Goal: Task Accomplishment & Management: Complete application form

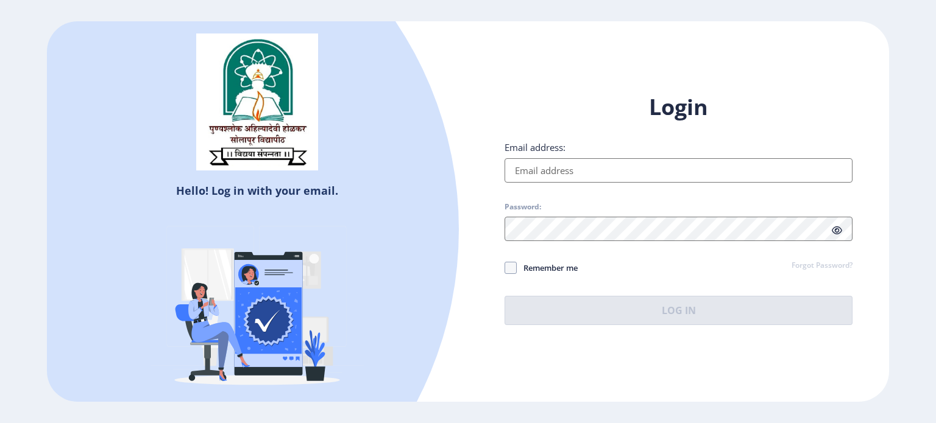
type input "[EMAIL_ADDRESS][DOMAIN_NAME]"
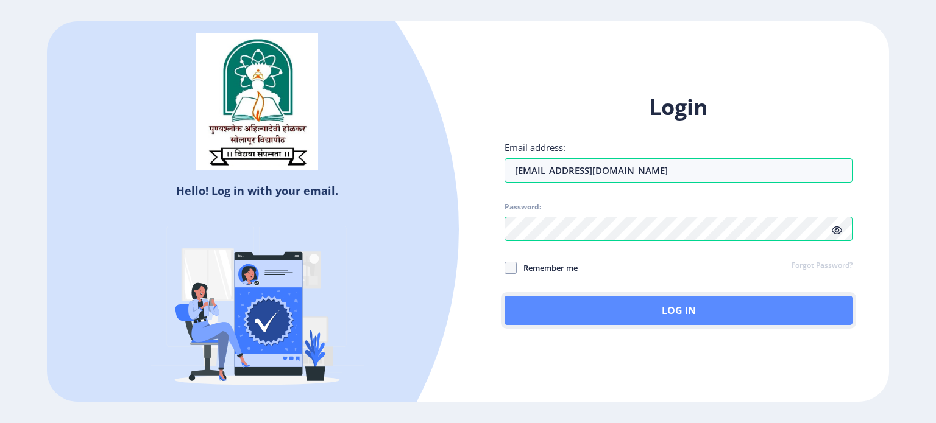
click at [654, 316] on button "Log In" at bounding box center [678, 310] width 348 height 29
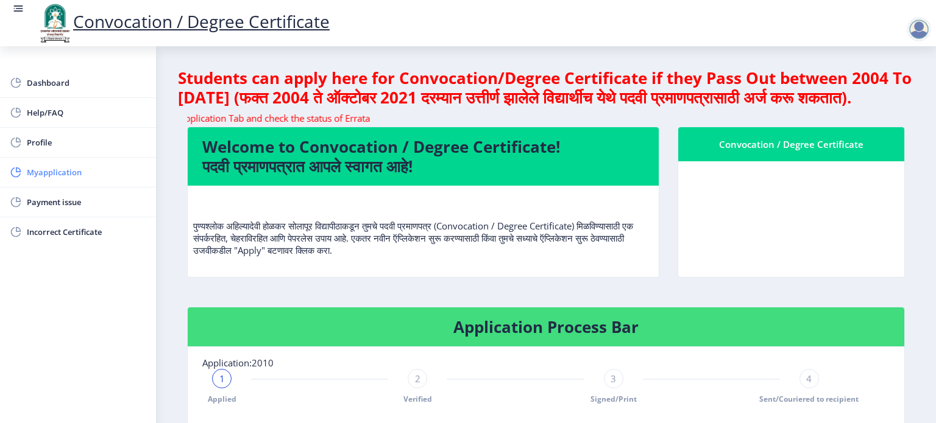
click at [41, 180] on link "Myapplication" at bounding box center [78, 172] width 156 height 29
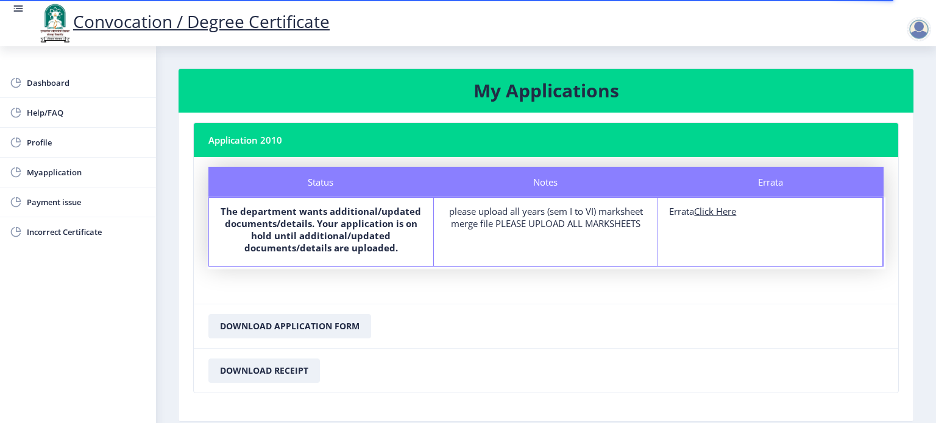
click at [721, 209] on u "Click Here" at bounding box center [715, 211] width 42 height 12
select select
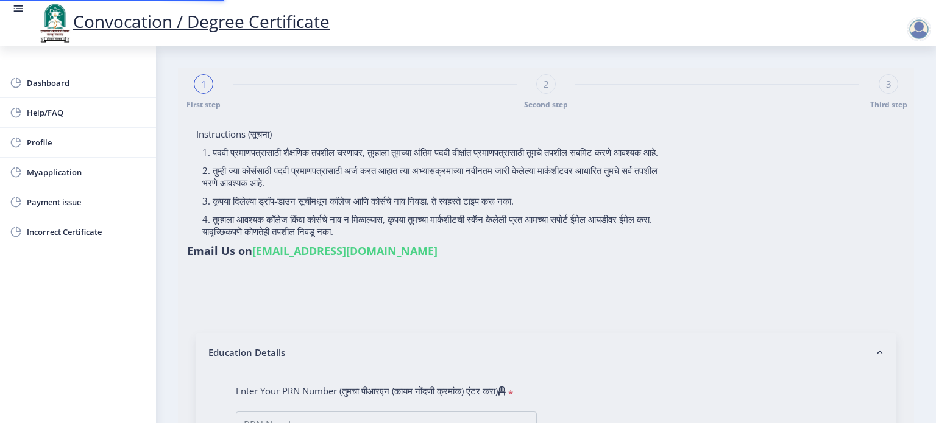
type input "[PERSON_NAME] [PERSON_NAME]"
type input "[DEMOGRAPHIC_DATA]"
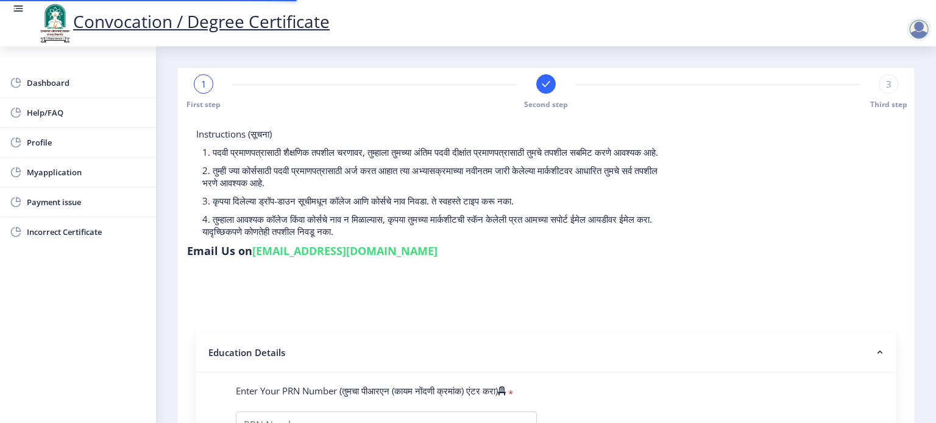
type input "2012032500206291"
select select "Regular"
select select "2016"
select select "October"
select select "SECOND CLASS"
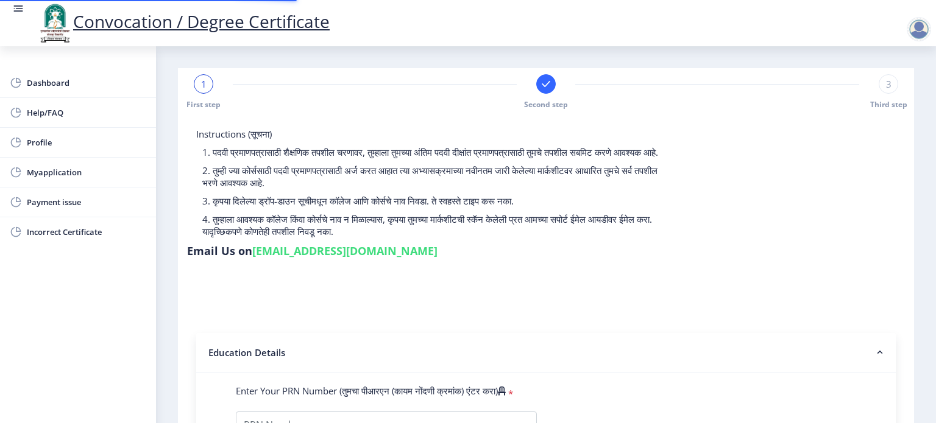
type input "146686"
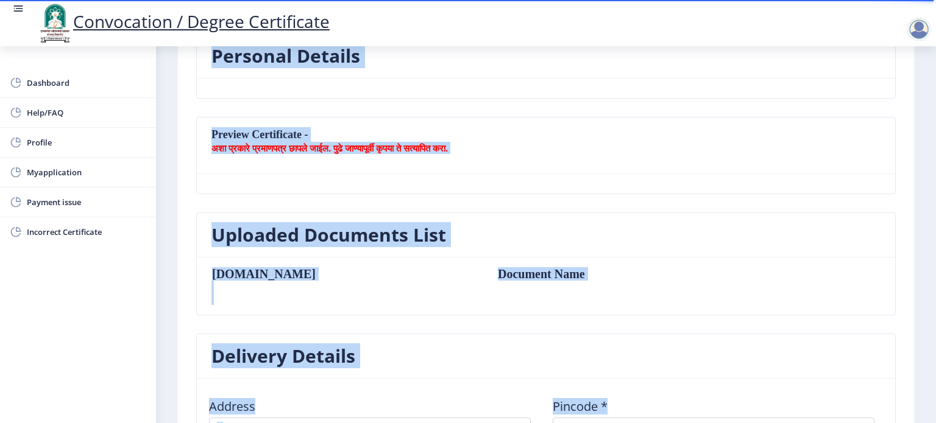
scroll to position [85, 0]
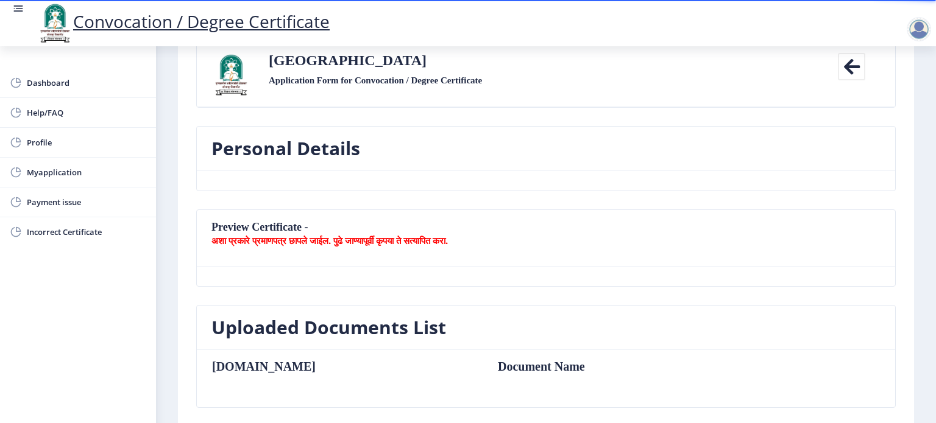
click at [923, 89] on nb-layout-column "First step Second step 3 Third step Solapur University Application Form for Con…" at bounding box center [546, 410] width 780 height 898
click at [848, 62] on icon at bounding box center [851, 66] width 27 height 27
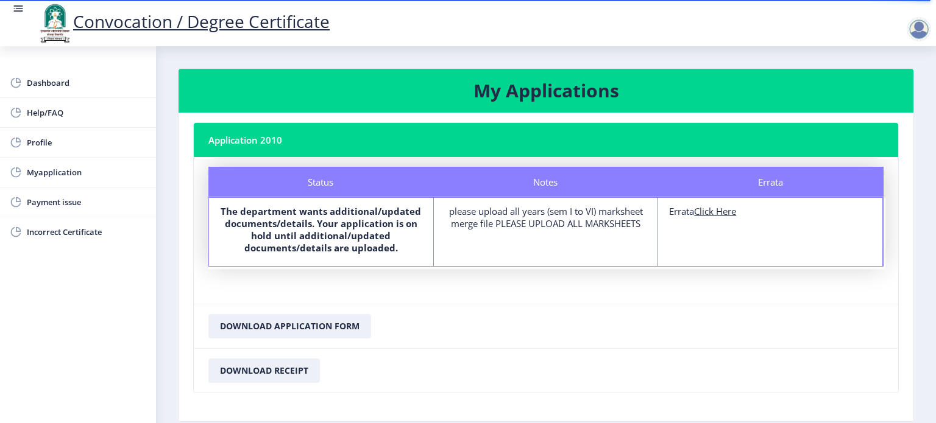
click at [920, 31] on div at bounding box center [918, 29] width 24 height 24
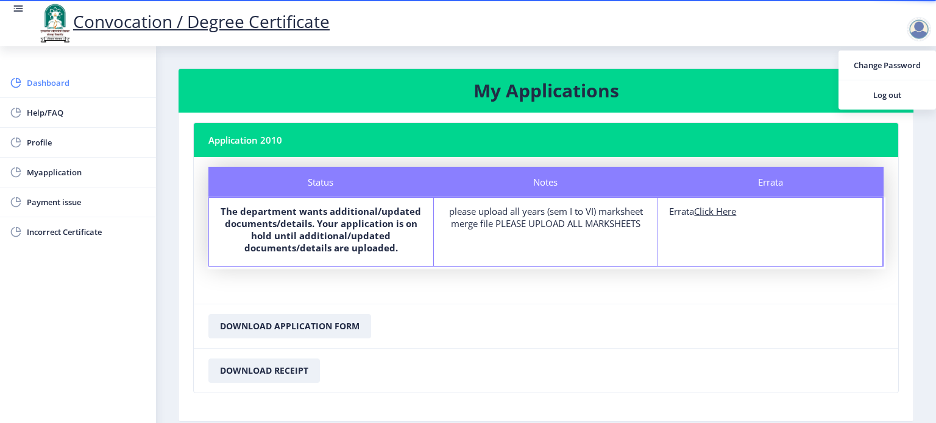
click at [34, 72] on link "Dashboard" at bounding box center [78, 82] width 156 height 29
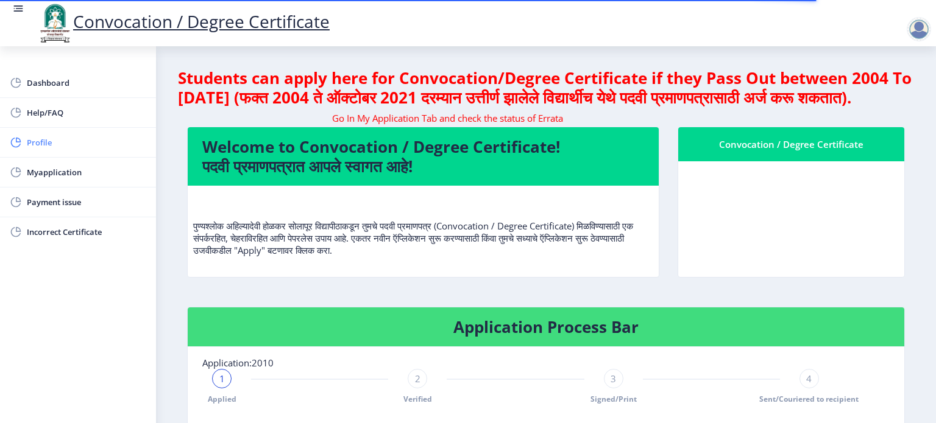
click at [26, 140] on link "Profile" at bounding box center [78, 142] width 156 height 29
select select "[DEMOGRAPHIC_DATA]"
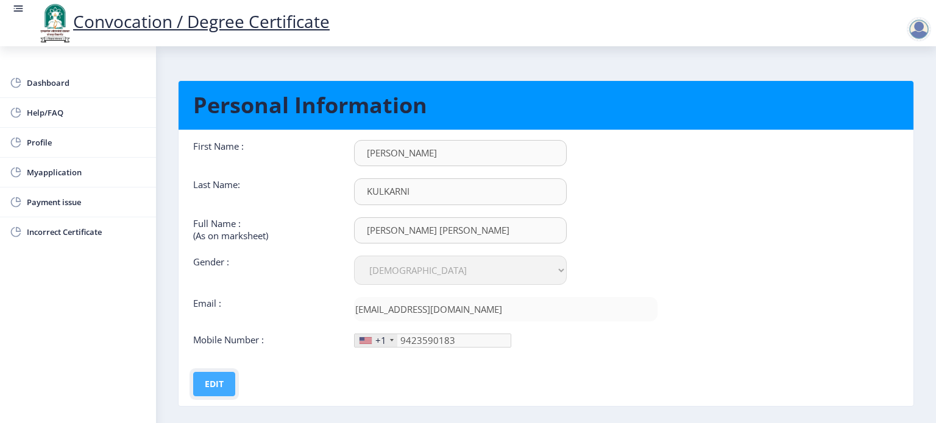
click at [213, 376] on button "Edit" at bounding box center [214, 384] width 42 height 24
click at [417, 155] on input "[PERSON_NAME]" at bounding box center [460, 153] width 213 height 26
type input "[PERSON_NAME]"
click at [914, 110] on nb-layout-column "Personal Information First Name : [PERSON_NAME] Last Name: [PERSON_NAME] Full N…" at bounding box center [546, 245] width 780 height 398
click at [221, 383] on button "Save" at bounding box center [222, 384] width 44 height 24
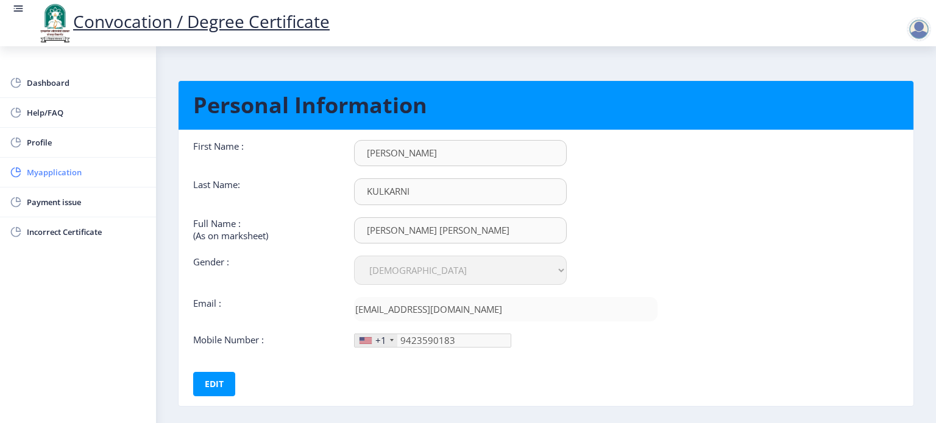
click at [43, 162] on link "Myapplication" at bounding box center [78, 172] width 156 height 29
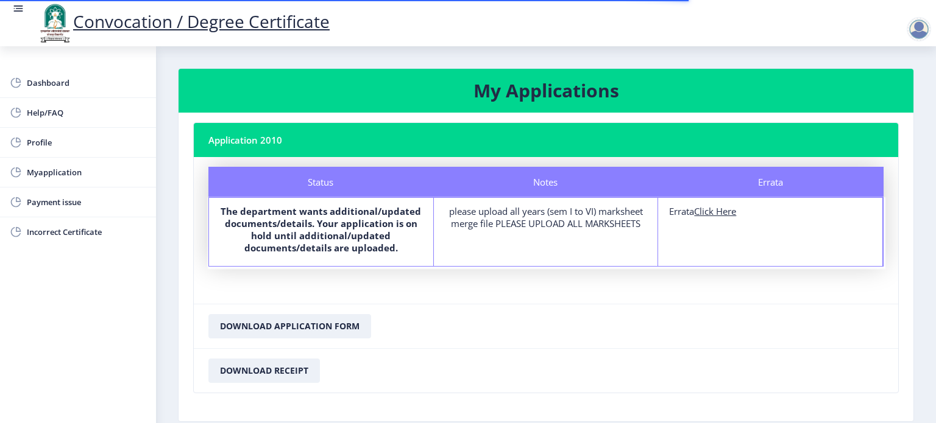
click at [711, 216] on u "Click Here" at bounding box center [715, 211] width 42 height 12
select select
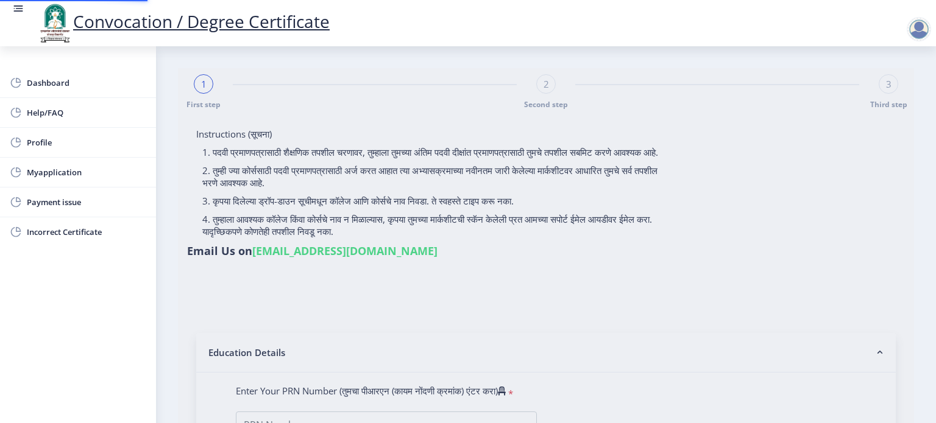
type input "[PERSON_NAME] [PERSON_NAME]"
type input "[DEMOGRAPHIC_DATA]"
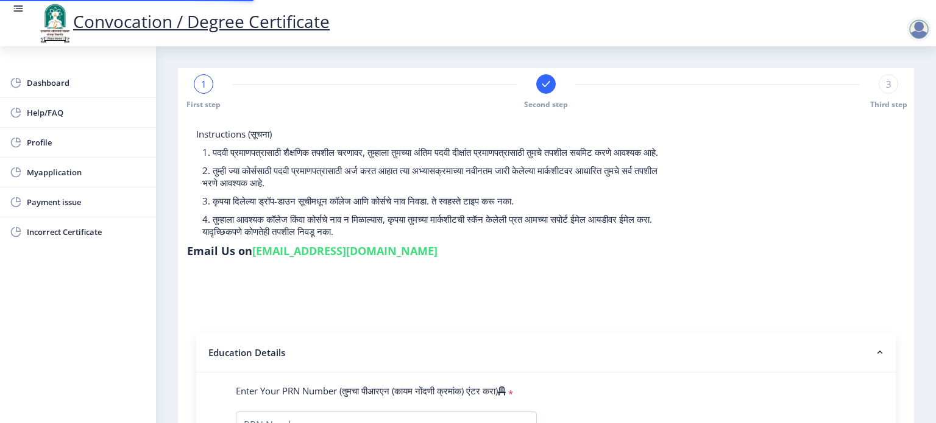
type input "2012032500206291"
select select "Regular"
select select "2016"
select select "October"
select select "SECOND CLASS"
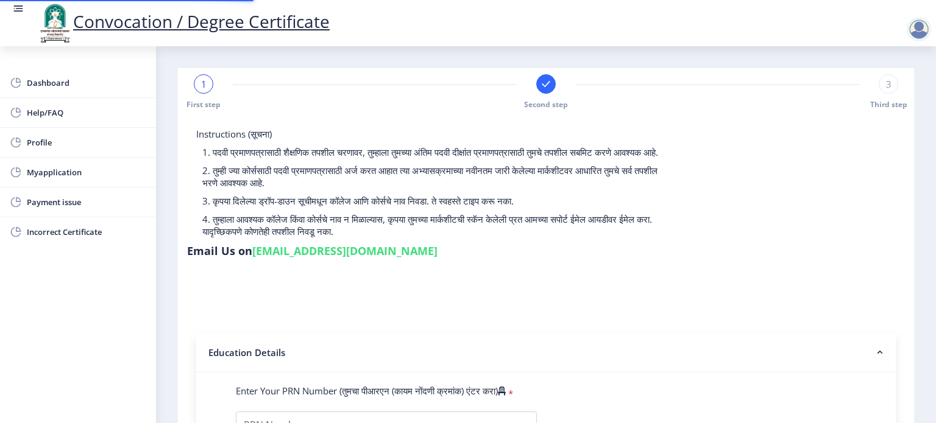
type input "146686"
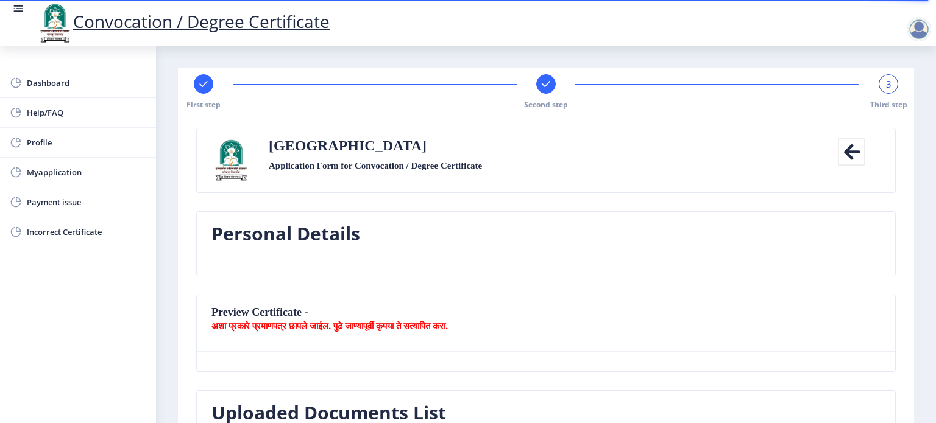
click at [883, 92] on div "3" at bounding box center [887, 83] width 19 height 19
click at [546, 92] on div at bounding box center [545, 83] width 19 height 19
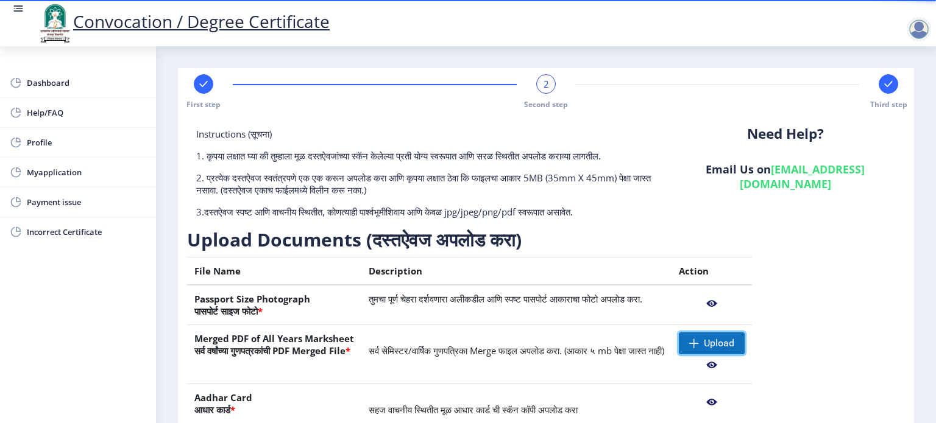
click at [699, 341] on span at bounding box center [694, 344] width 10 height 10
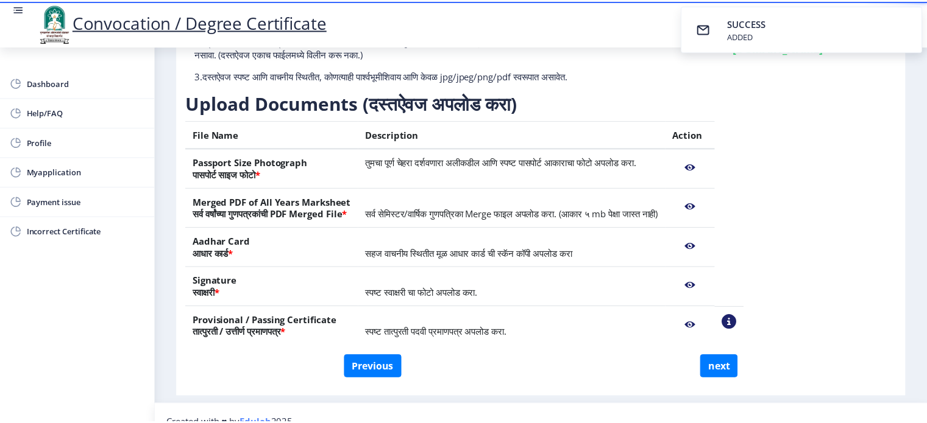
scroll to position [154, 0]
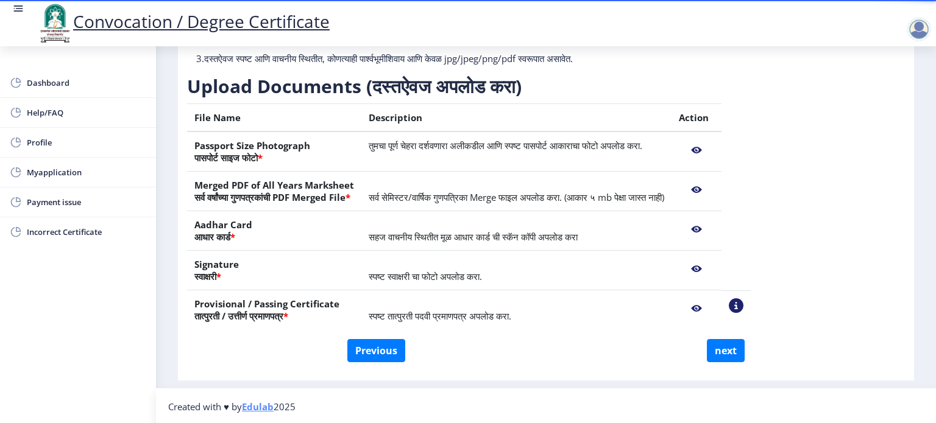
click at [714, 309] on nb-action at bounding box center [696, 309] width 35 height 22
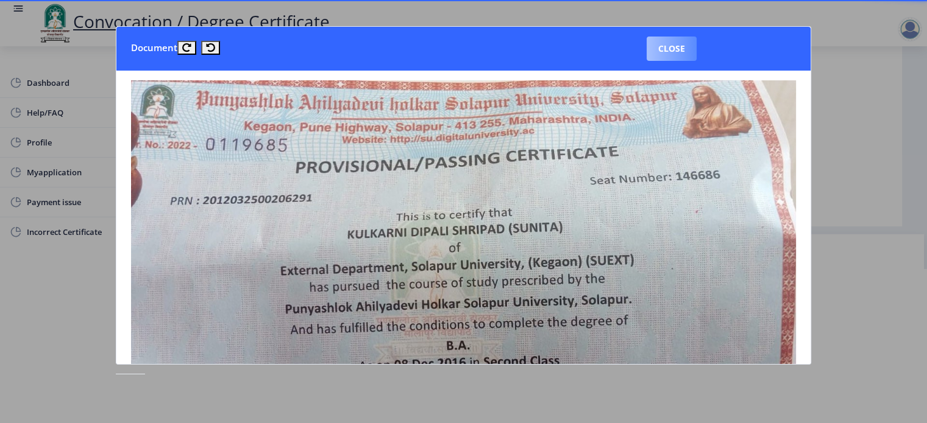
click at [679, 52] on button "Close" at bounding box center [671, 49] width 50 height 24
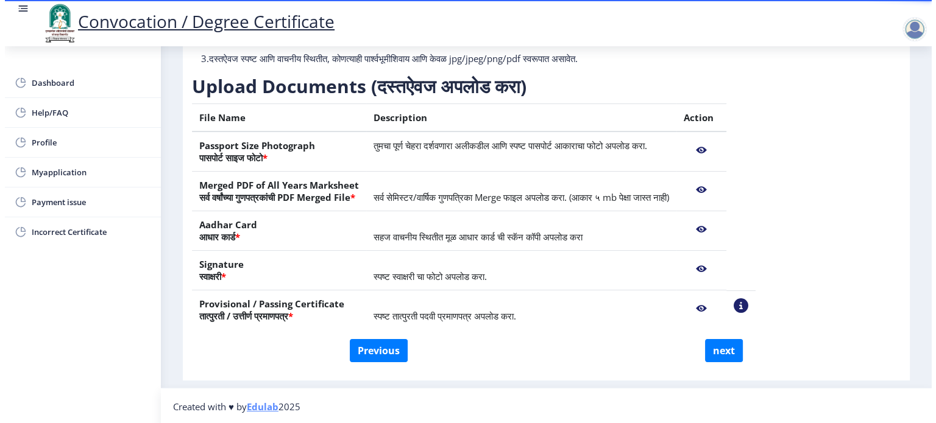
scroll to position [35, 0]
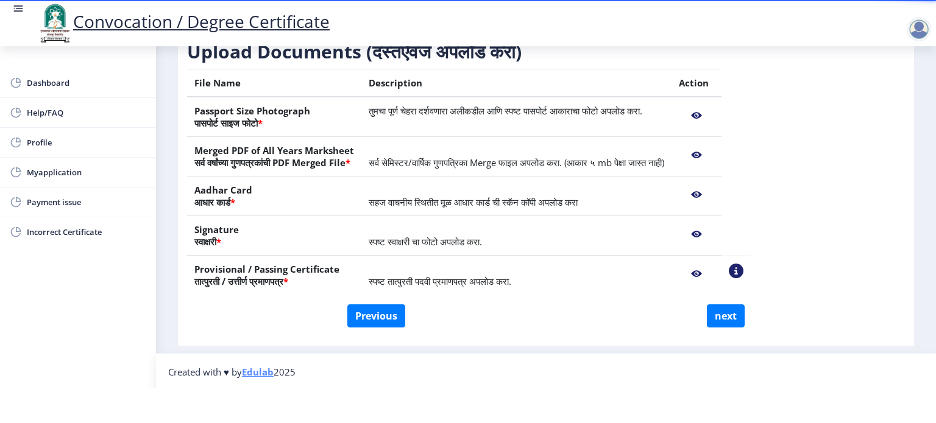
click at [714, 230] on nb-action at bounding box center [696, 235] width 35 height 22
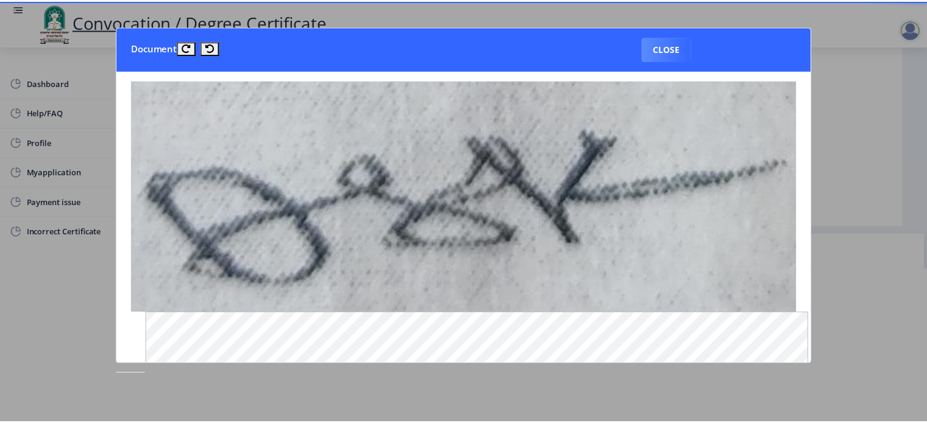
scroll to position [0, 0]
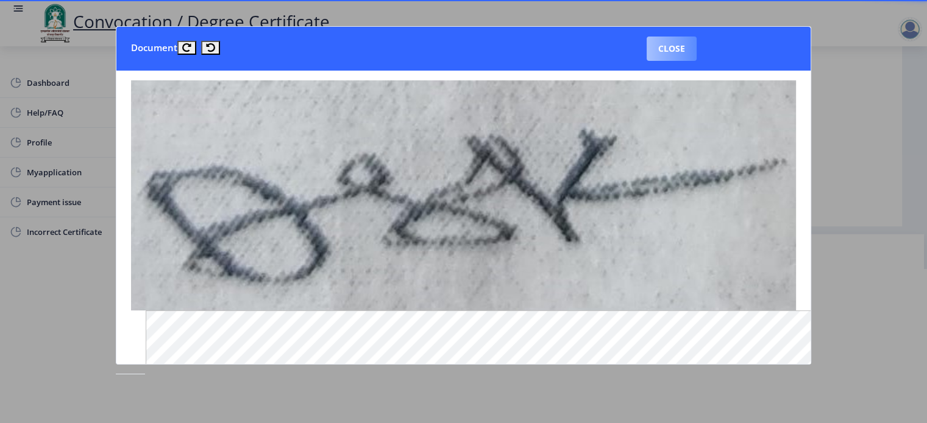
click at [680, 53] on button "Close" at bounding box center [671, 49] width 50 height 24
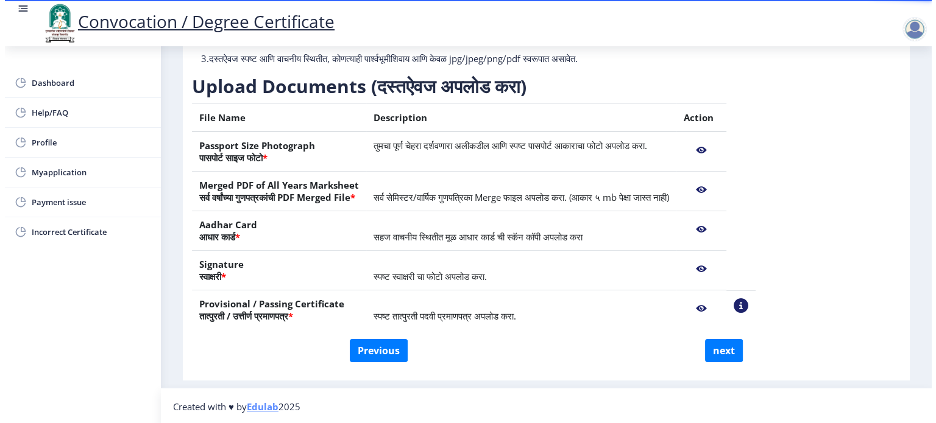
scroll to position [35, 0]
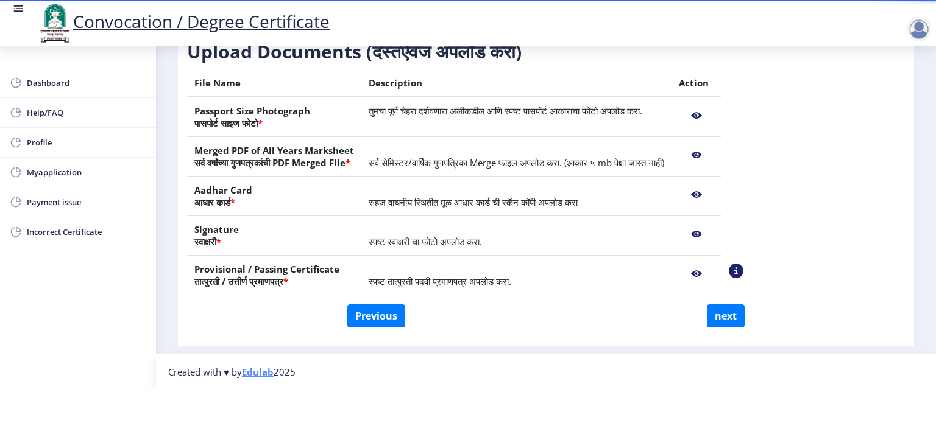
click at [714, 194] on nb-action at bounding box center [696, 195] width 35 height 22
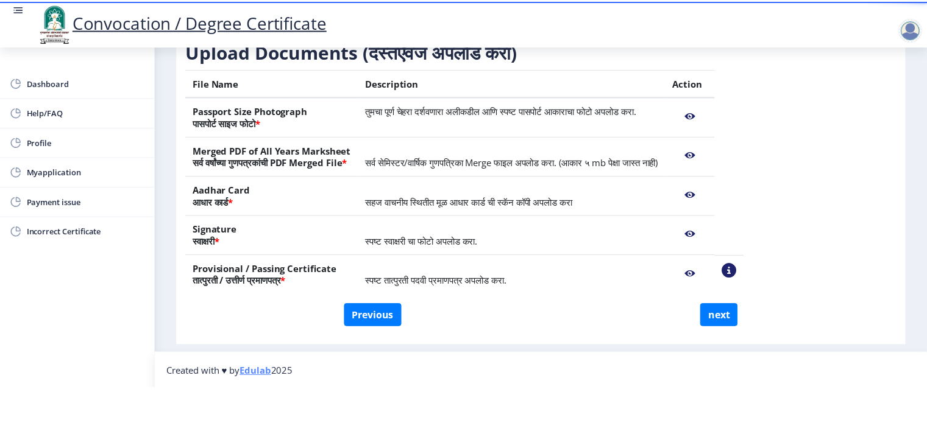
scroll to position [0, 0]
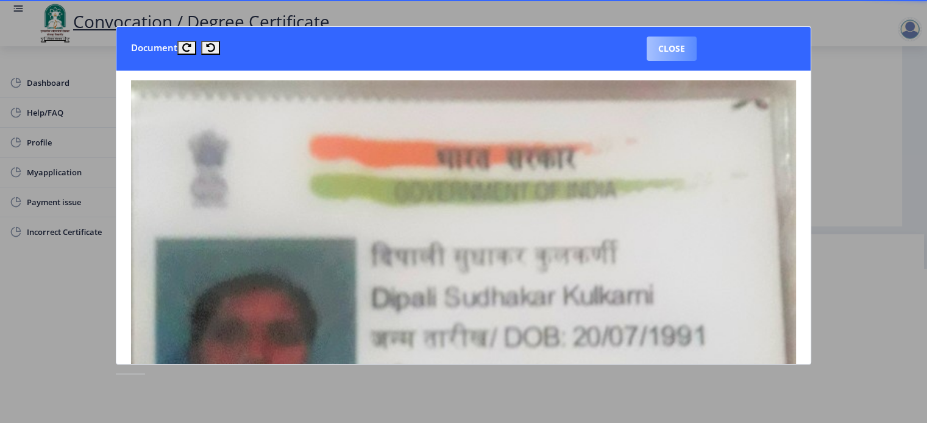
click at [677, 54] on button "Close" at bounding box center [671, 49] width 50 height 24
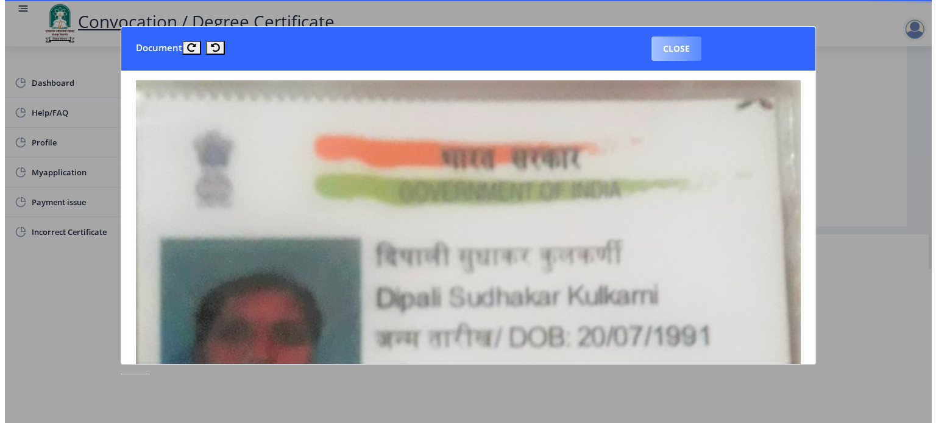
scroll to position [35, 0]
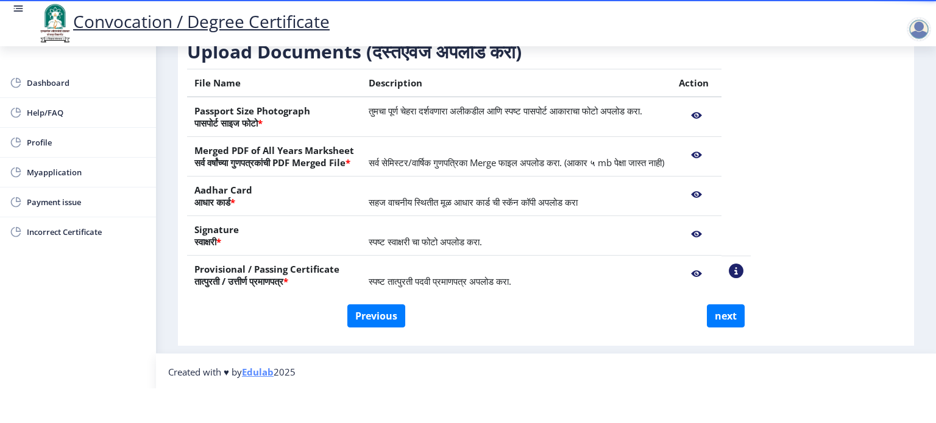
click at [714, 153] on nb-action at bounding box center [696, 155] width 35 height 22
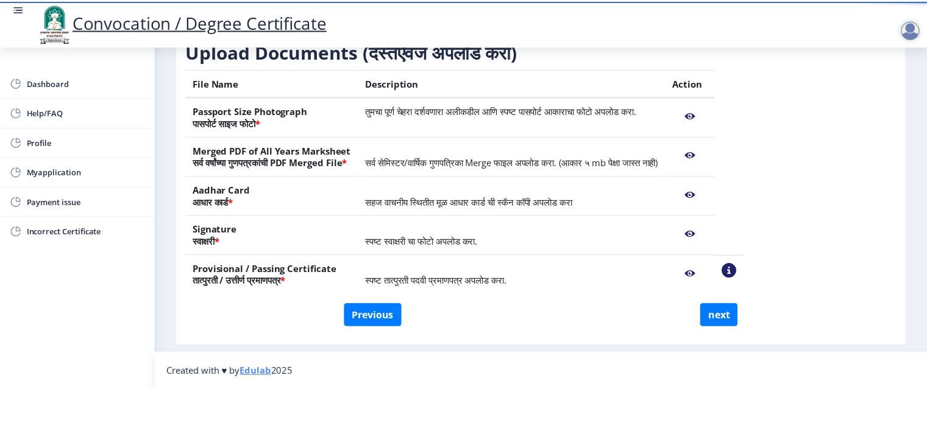
scroll to position [0, 0]
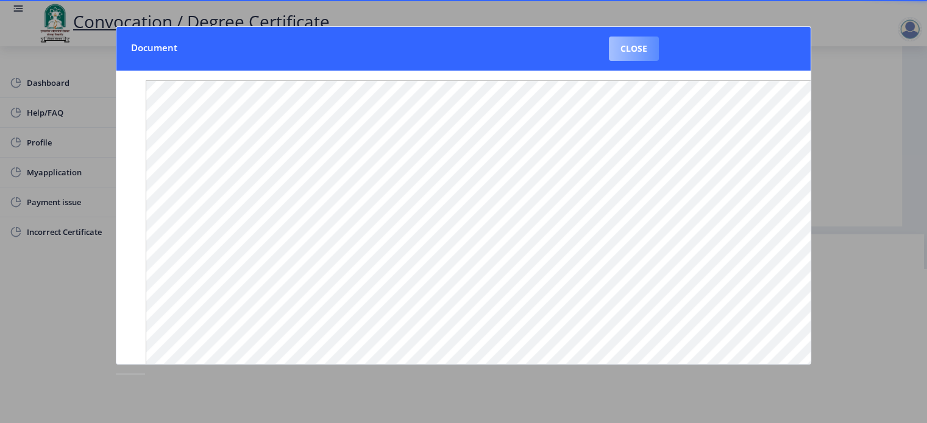
click at [636, 38] on button "Close" at bounding box center [634, 49] width 50 height 24
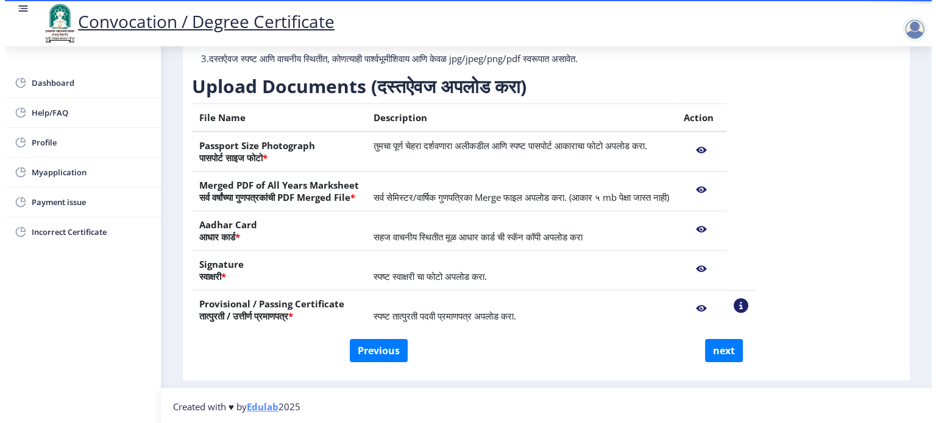
scroll to position [35, 0]
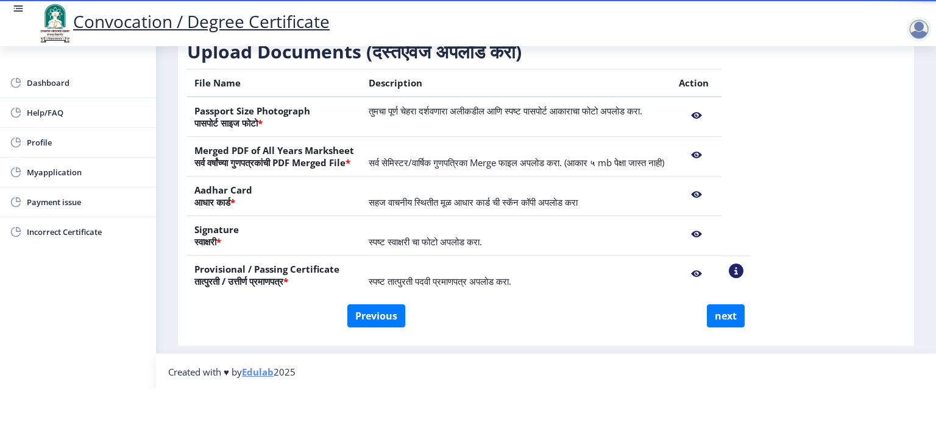
click at [714, 113] on nb-action at bounding box center [696, 116] width 35 height 22
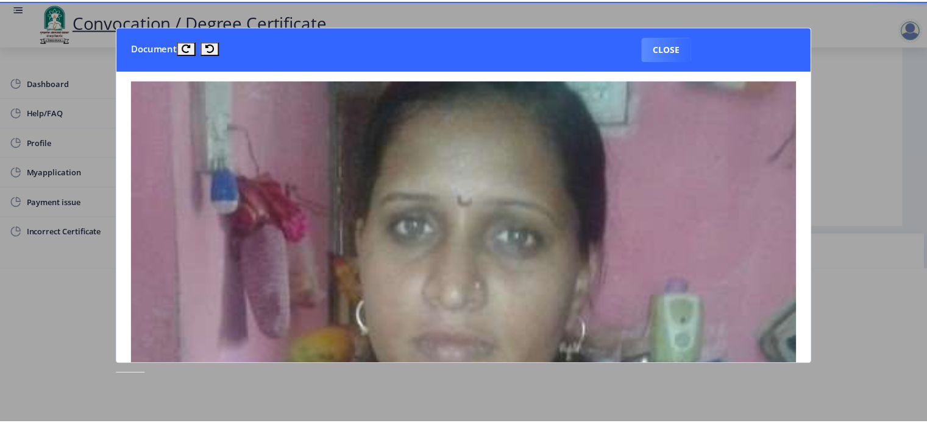
scroll to position [0, 0]
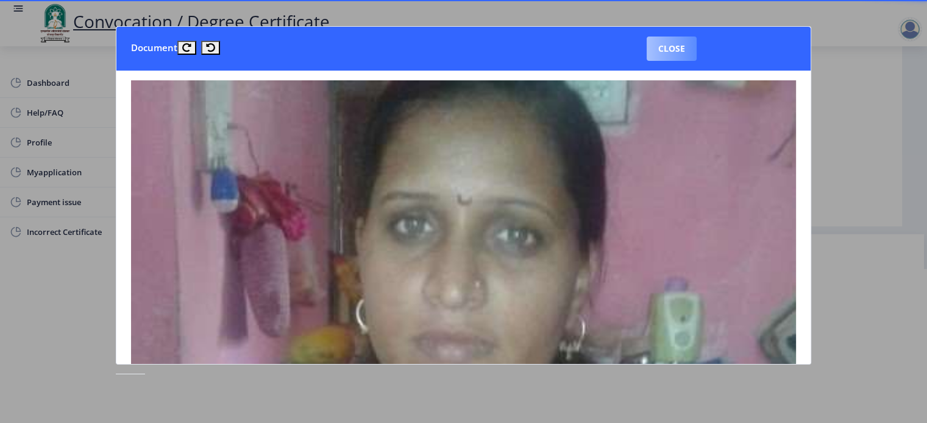
click at [687, 50] on button "Close" at bounding box center [671, 49] width 50 height 24
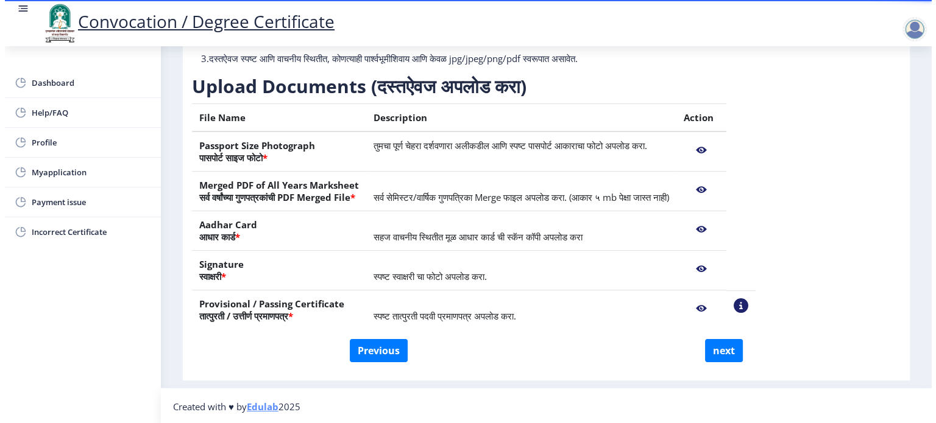
scroll to position [35, 0]
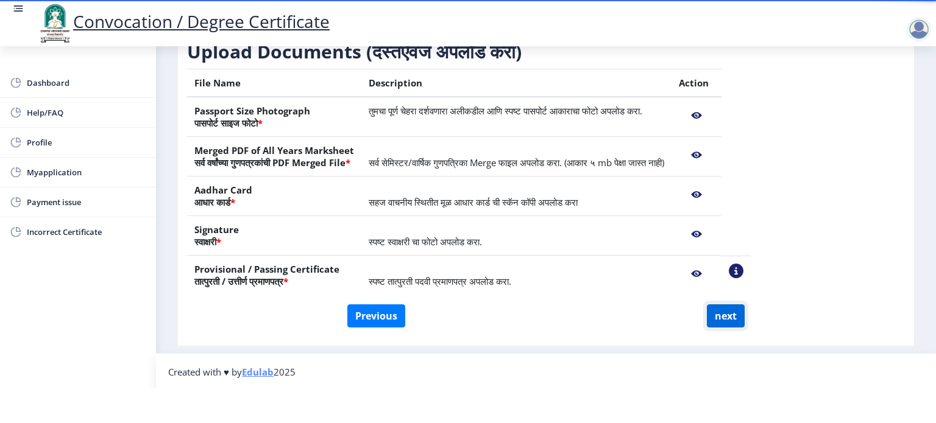
click at [726, 307] on button "next" at bounding box center [726, 316] width 38 height 23
select select
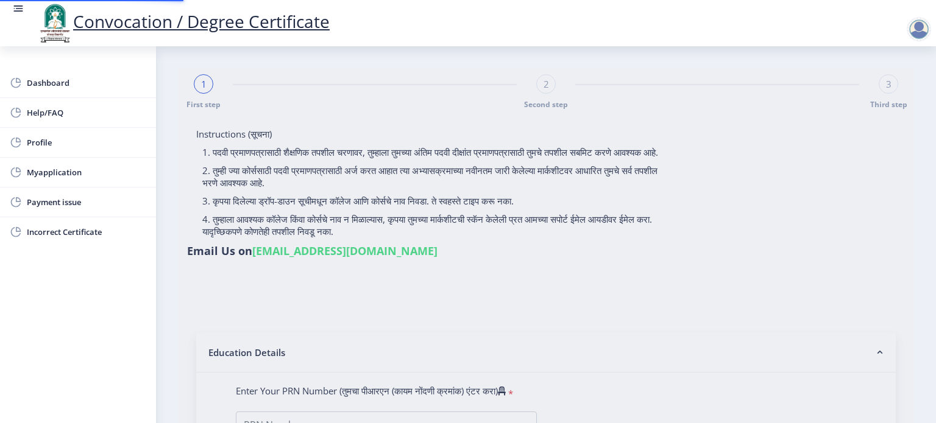
select select
type input "[PERSON_NAME] [PERSON_NAME]"
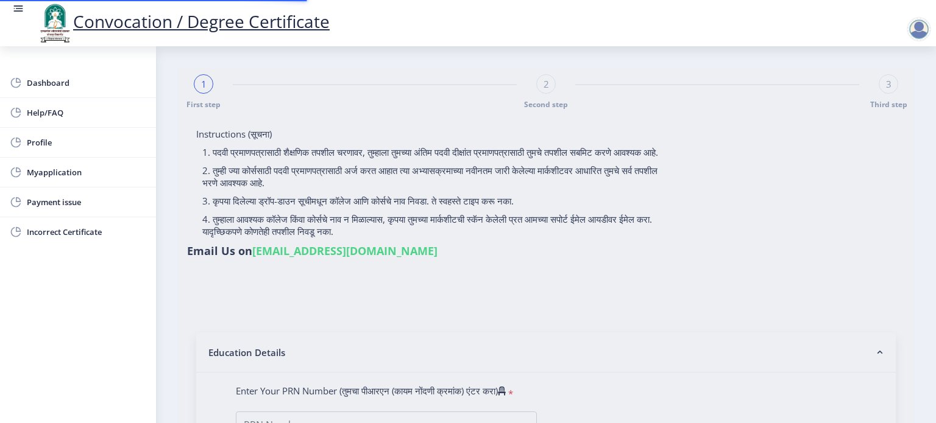
type input "[DEMOGRAPHIC_DATA]"
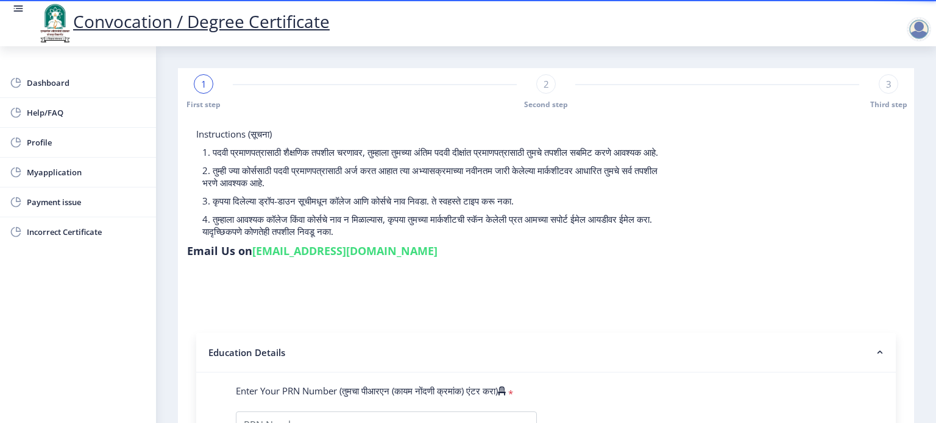
click at [891, 94] on div "3 Third step" at bounding box center [887, 91] width 19 height 35
click at [76, 182] on link "Myapplication" at bounding box center [78, 172] width 156 height 29
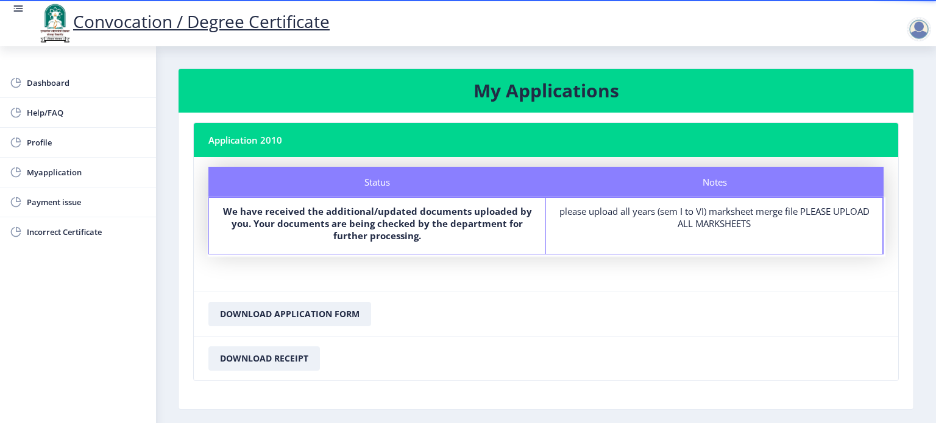
scroll to position [48, 0]
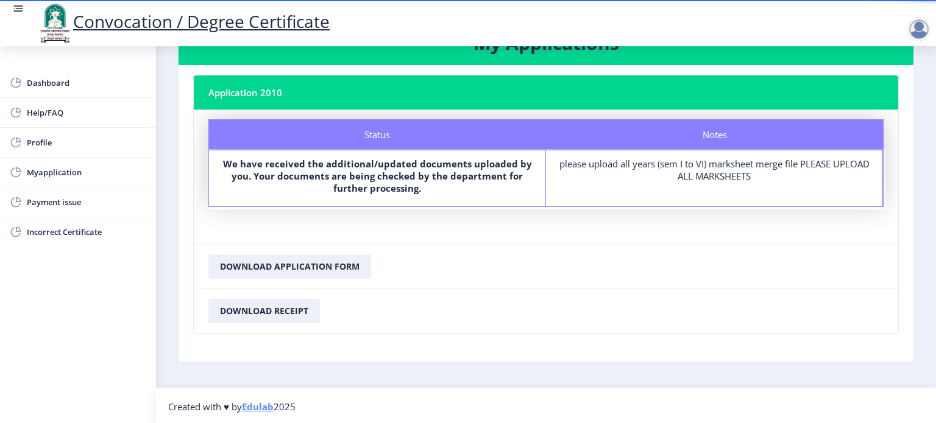
click at [688, 166] on div "please upload all years (sem I to VI) marksheet merge file PLEASE UPLOAD ALL MA…" at bounding box center [714, 170] width 314 height 24
click at [67, 174] on span "Myapplication" at bounding box center [86, 172] width 119 height 15
click at [251, 268] on button "Download Application Form" at bounding box center [289, 267] width 163 height 24
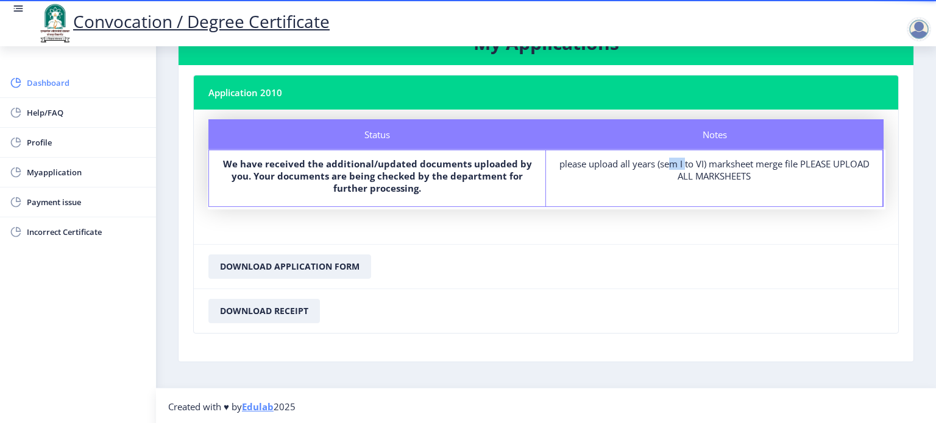
click at [77, 79] on span "Dashboard" at bounding box center [86, 83] width 119 height 15
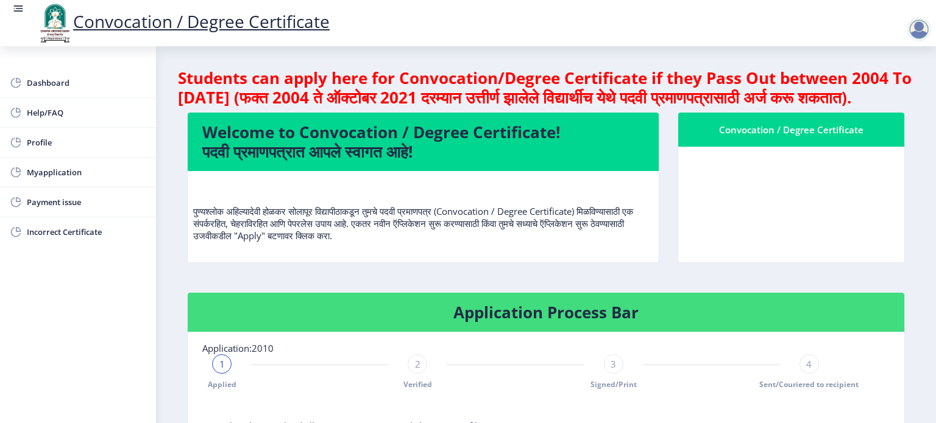
click at [898, 240] on nb-card-body at bounding box center [791, 205] width 226 height 116
click at [429, 390] on div "1 Applied 2 Verified 3 Signed/Print 4 Sent/Couriered to recipient" at bounding box center [515, 372] width 626 height 35
drag, startPoint x: 397, startPoint y: 381, endPoint x: 417, endPoint y: 389, distance: 21.6
click at [417, 389] on div "1 Applied 2 Verified 3 Signed/Print 4 Sent/Couriered to recipient" at bounding box center [515, 372] width 626 height 35
click at [417, 374] on div "2" at bounding box center [417, 364] width 19 height 19
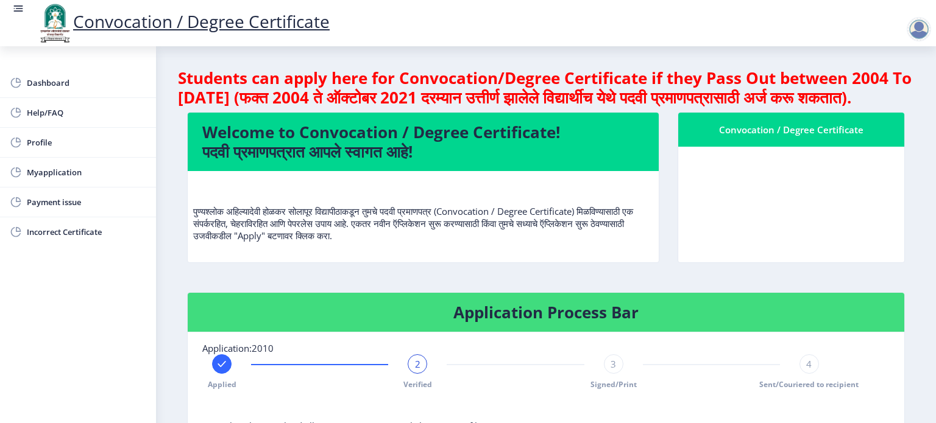
scroll to position [334, 0]
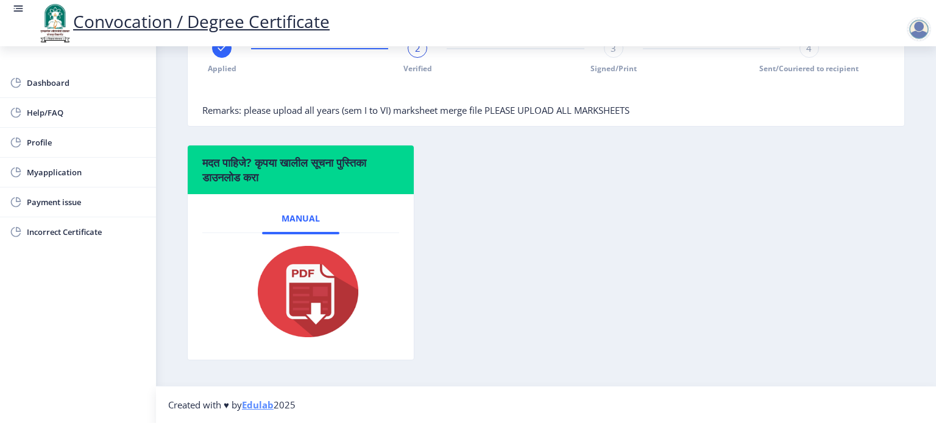
click at [612, 54] on span "3" at bounding box center [612, 48] width 5 height 12
click at [65, 171] on span "Myapplication" at bounding box center [86, 172] width 119 height 15
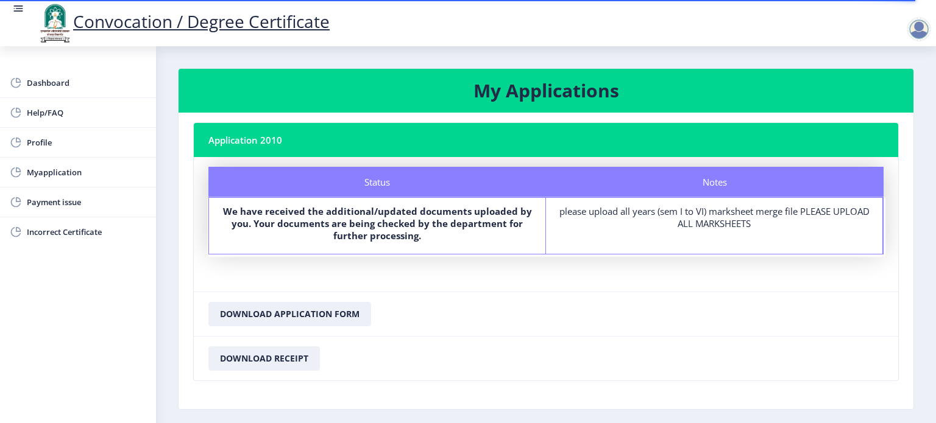
click at [916, 34] on div at bounding box center [918, 29] width 24 height 24
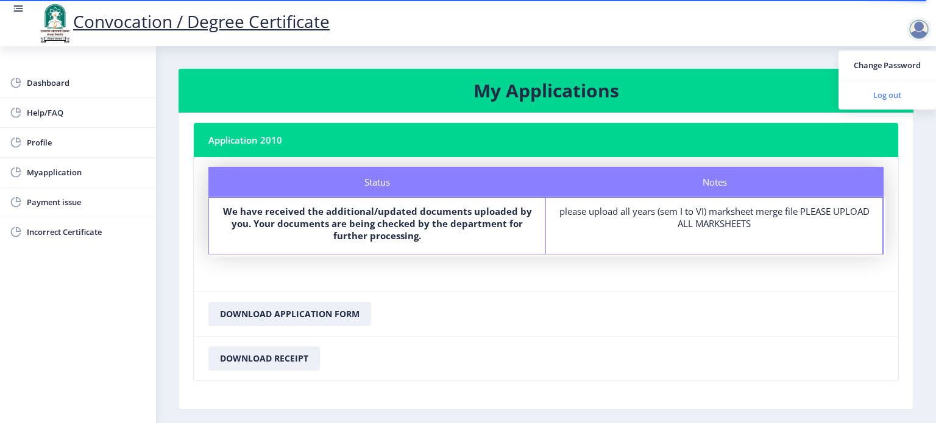
click at [887, 99] on span "Log out" at bounding box center [887, 95] width 78 height 15
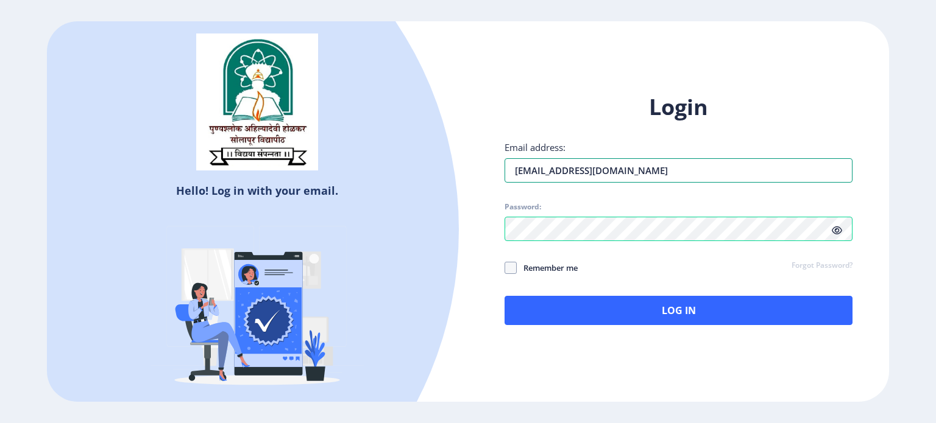
drag, startPoint x: 552, startPoint y: 167, endPoint x: 469, endPoint y: 153, distance: 84.0
click at [469, 153] on div "Login Email address: [EMAIL_ADDRESS][DOMAIN_NAME] Password: Remember me Forgot …" at bounding box center [678, 218] width 421 height 289
type input "[EMAIL_ADDRESS][DOMAIN_NAME]"
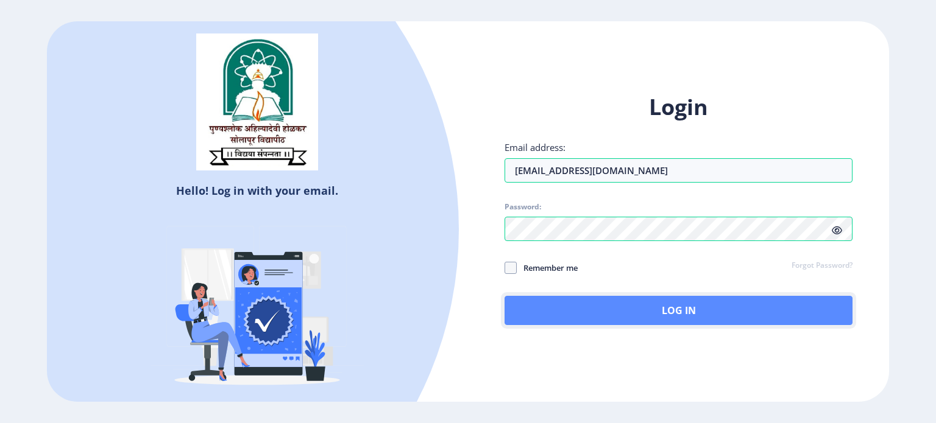
click at [602, 304] on button "Log In" at bounding box center [678, 310] width 348 height 29
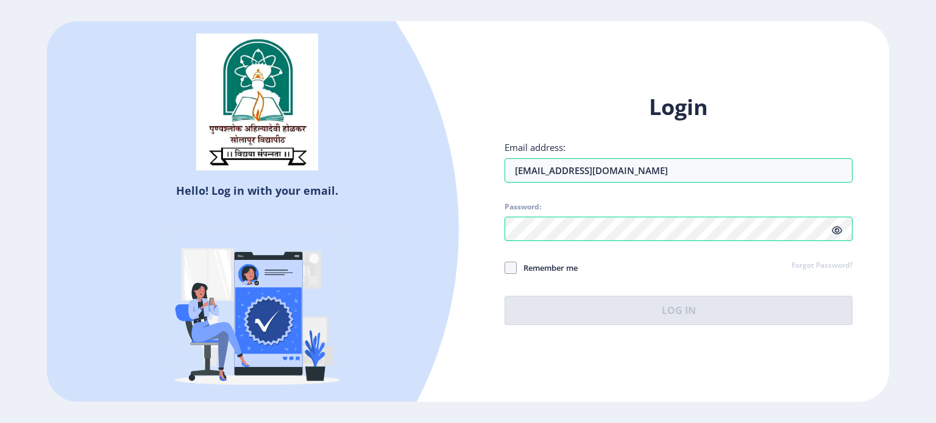
click at [834, 233] on icon at bounding box center [836, 230] width 10 height 9
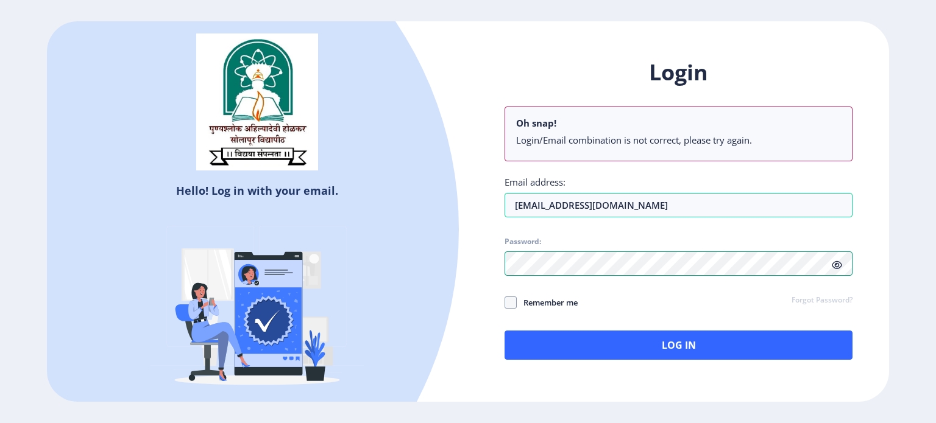
click at [414, 241] on div "Hello! Log in with your email. Don't have an account? Register Login Oh snap! L…" at bounding box center [468, 211] width 842 height 381
click at [528, 361] on div "Login Oh snap! Login/Email combination is not correct, please try again. Email …" at bounding box center [678, 219] width 421 height 358
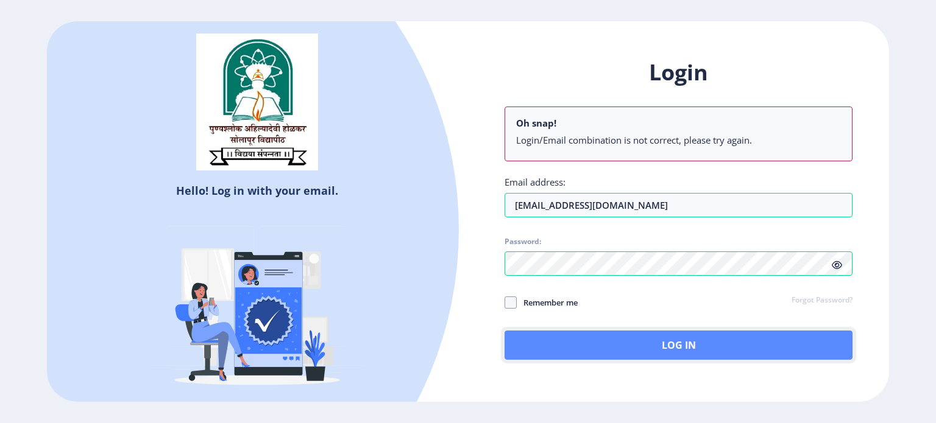
click at [533, 355] on button "Log In" at bounding box center [678, 345] width 348 height 29
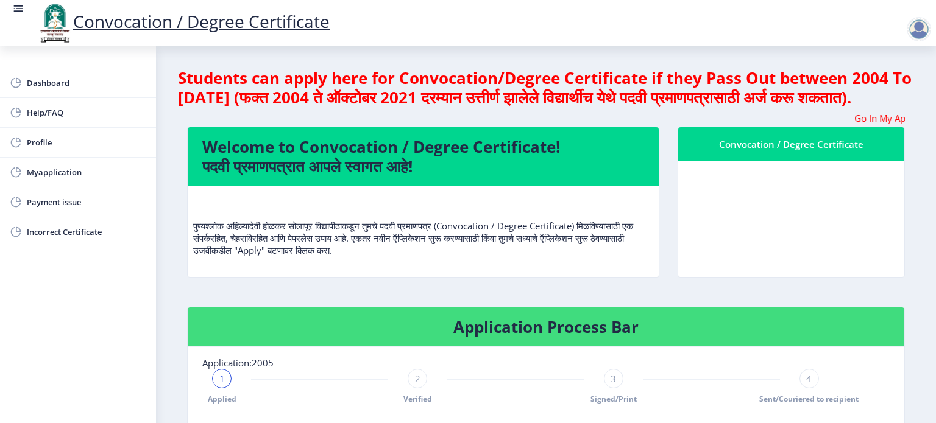
scroll to position [361, 0]
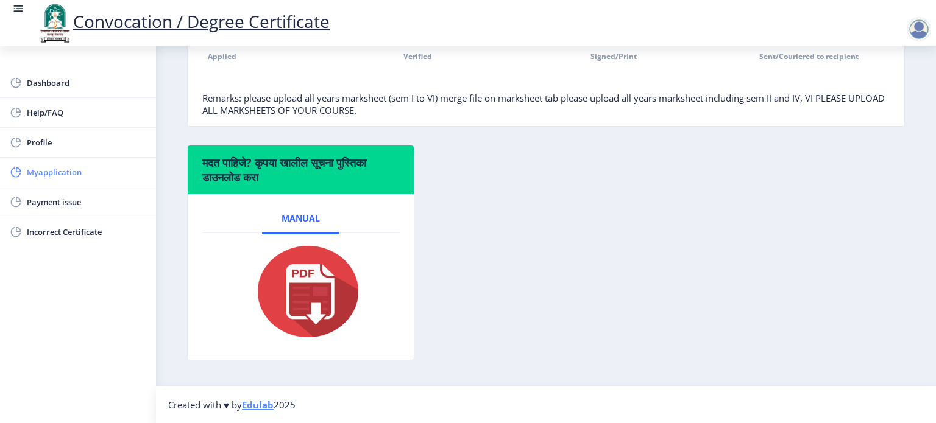
click at [74, 173] on span "Myapplication" at bounding box center [86, 172] width 119 height 15
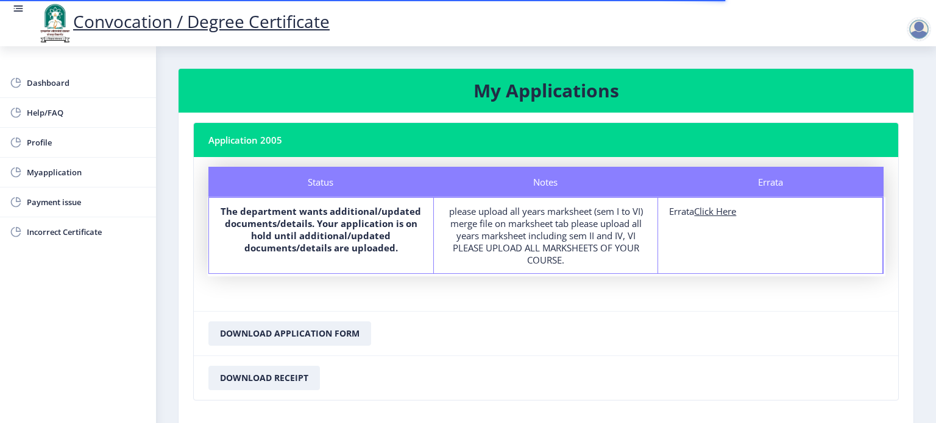
click at [711, 211] on u "Click Here" at bounding box center [715, 211] width 42 height 12
select select
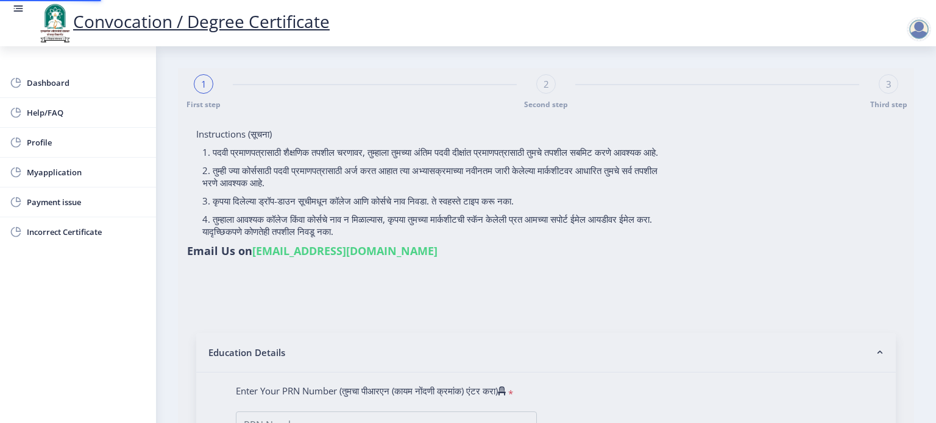
type input "[PERSON_NAME] [PERSON_NAME]"
type input "SHOBHA"
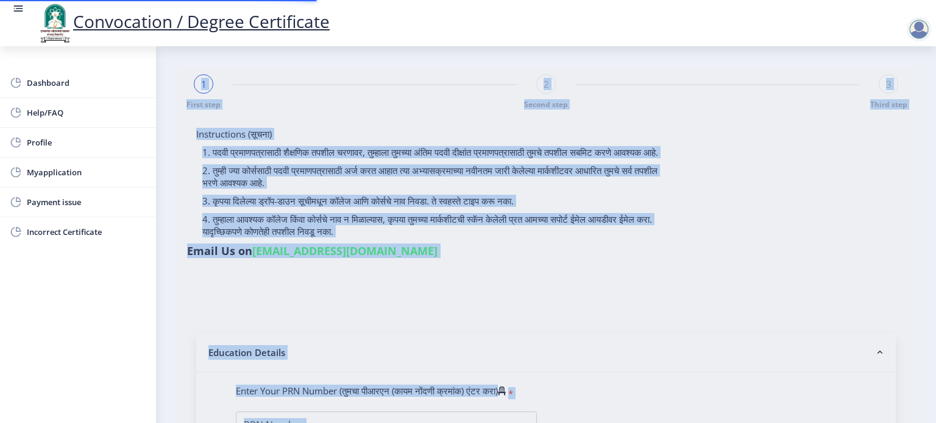
type input "2006032500171014"
select select "Regular"
select select "2013"
select select "March"
select select "PASS CLASS"
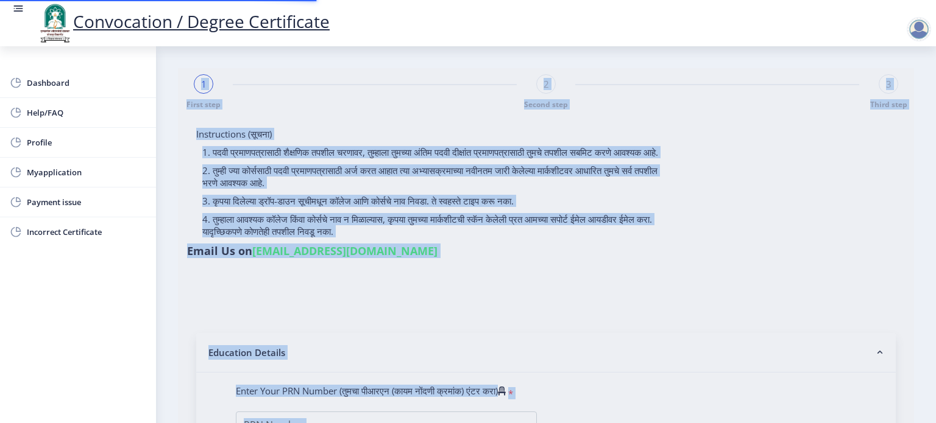
type input "047941"
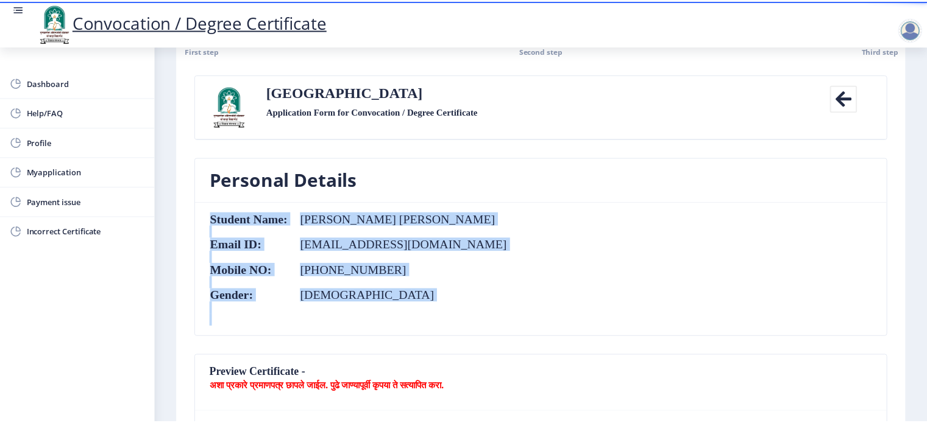
scroll to position [32, 0]
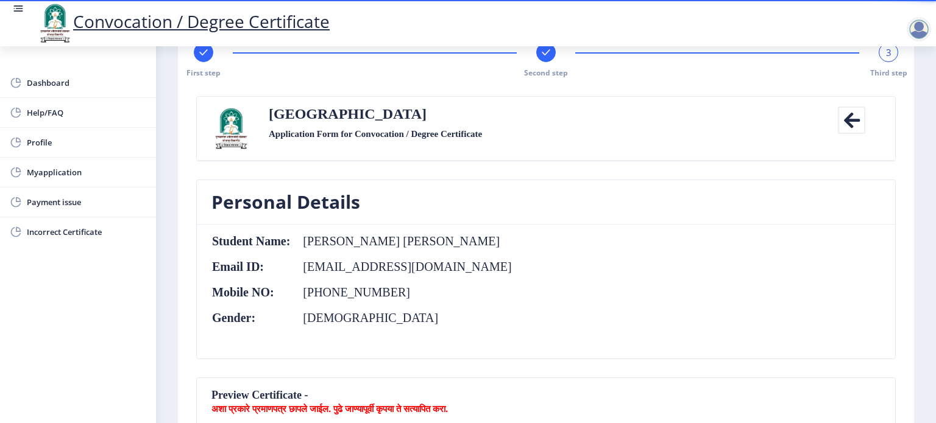
click at [202, 58] on rect at bounding box center [203, 52] width 12 height 12
select select "Regular"
select select "English"
select select "2013"
select select "March"
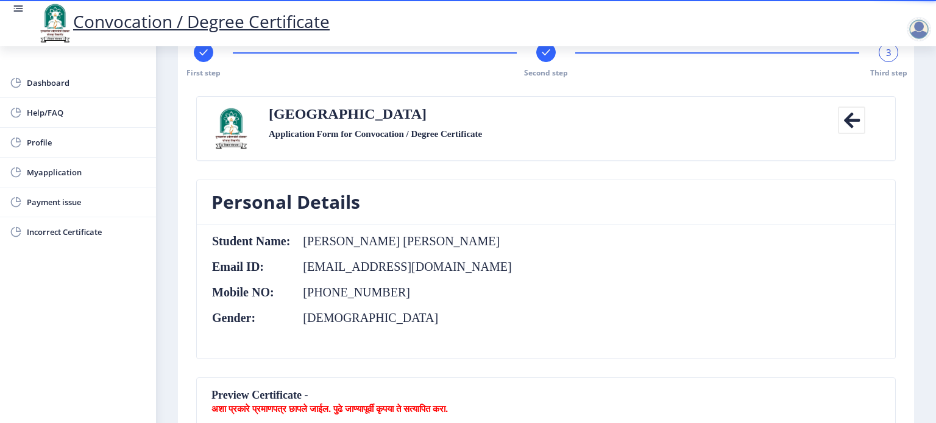
select select "PASS CLASS"
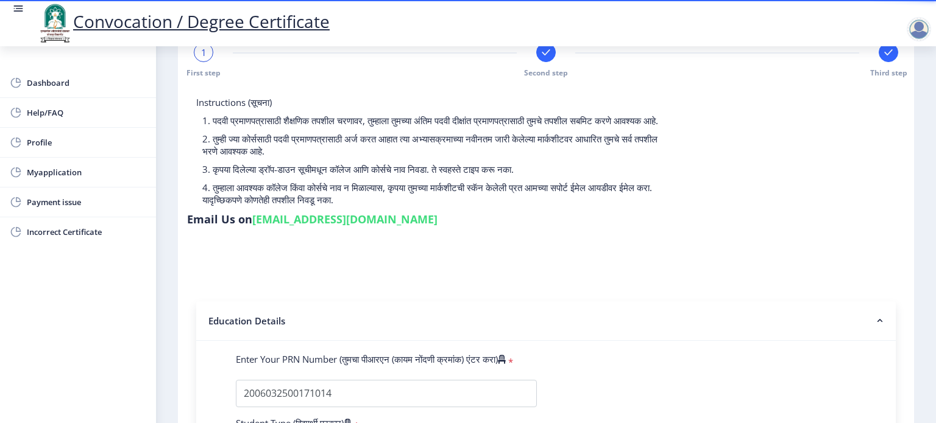
click at [540, 59] on div at bounding box center [545, 52] width 19 height 19
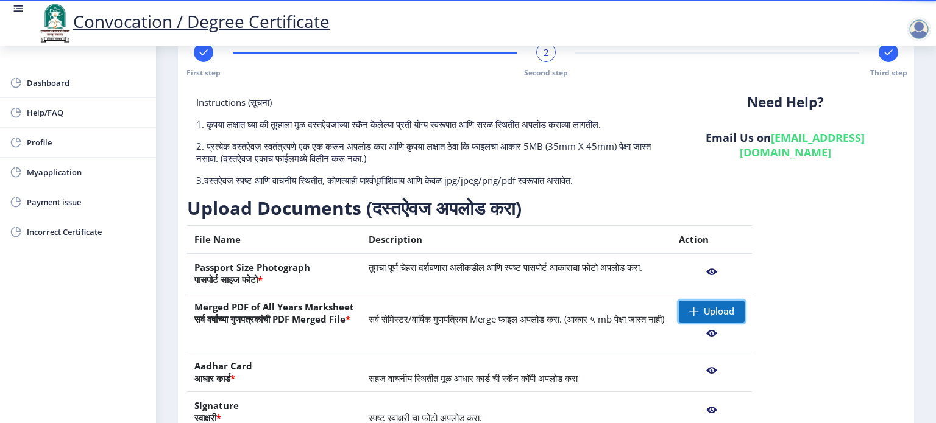
click at [699, 307] on span at bounding box center [694, 312] width 10 height 10
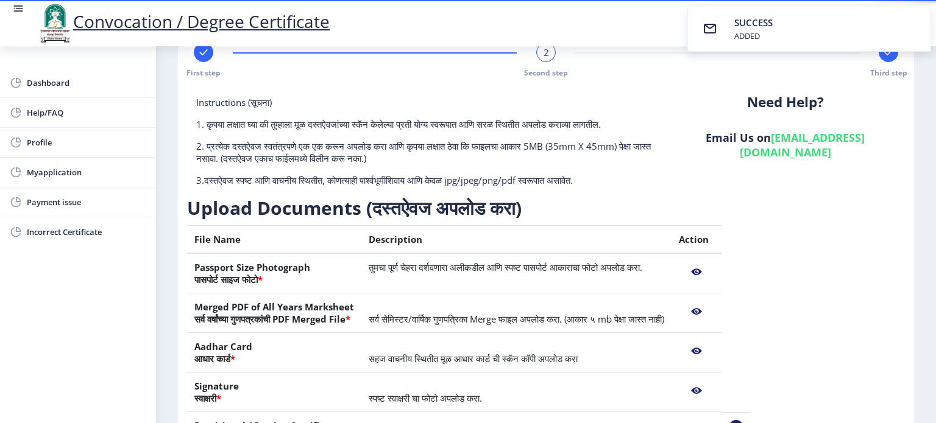
click at [714, 310] on nb-action at bounding box center [696, 312] width 35 height 22
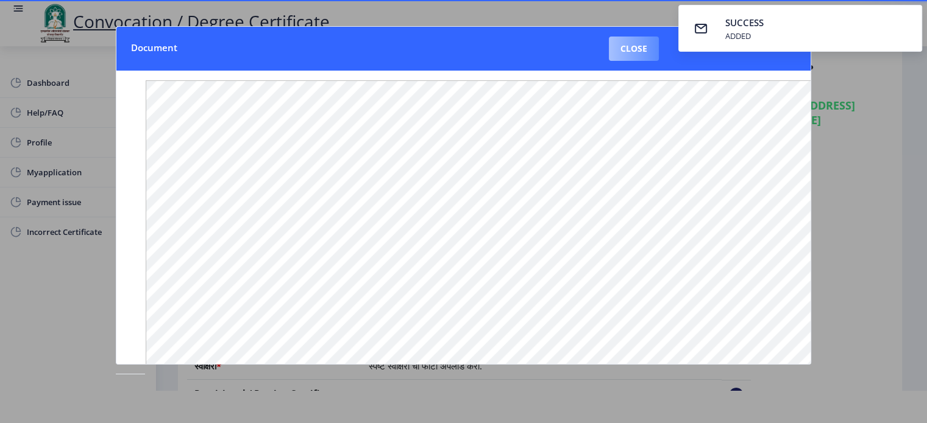
click at [653, 48] on button "Close" at bounding box center [634, 49] width 50 height 24
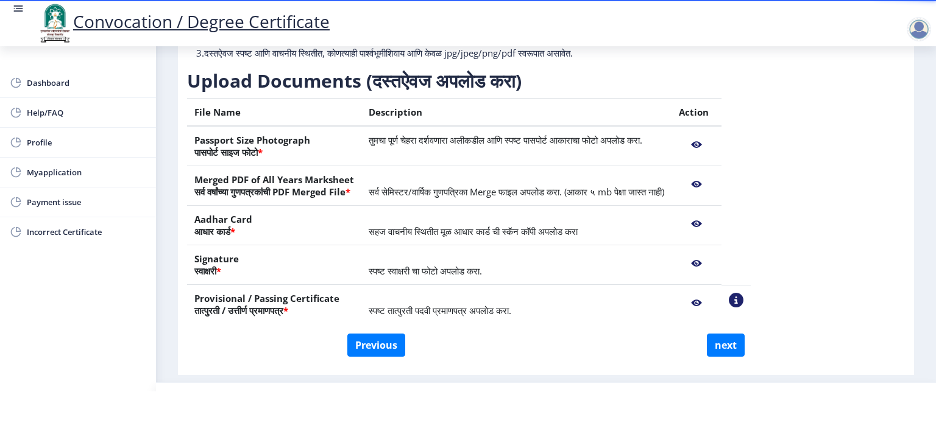
scroll to position [154, 0]
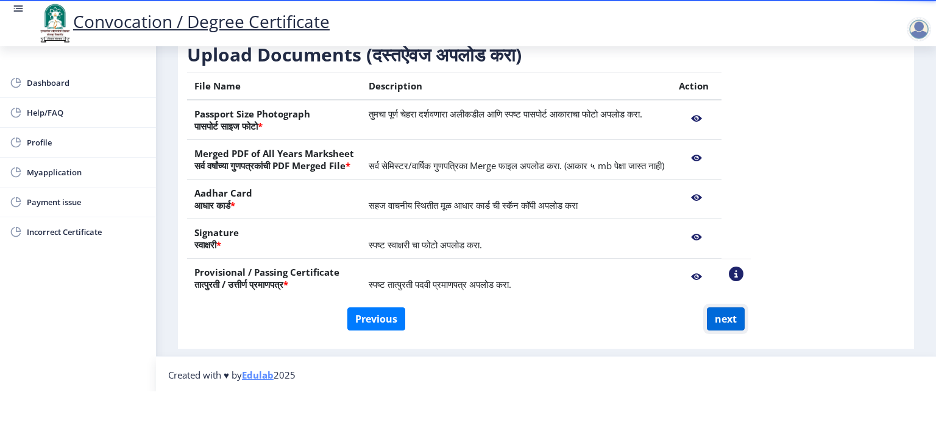
click at [727, 315] on button "next" at bounding box center [726, 319] width 38 height 23
select select
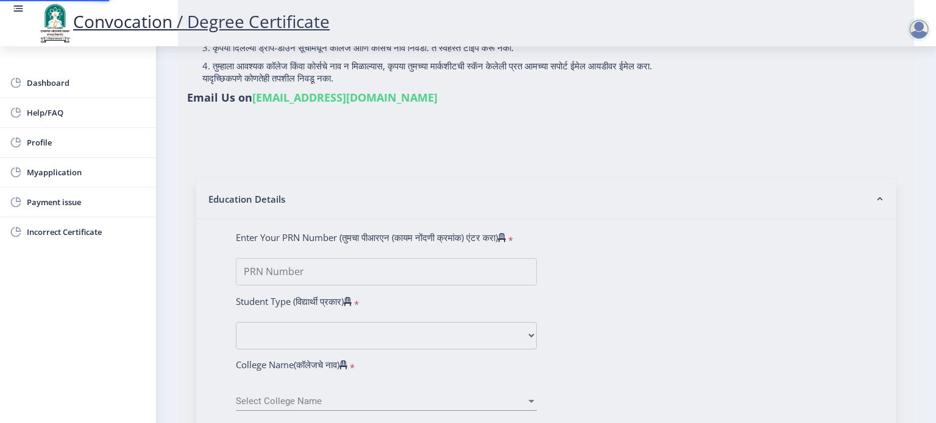
type input "[PERSON_NAME] [PERSON_NAME]"
type input "SHOBHA"
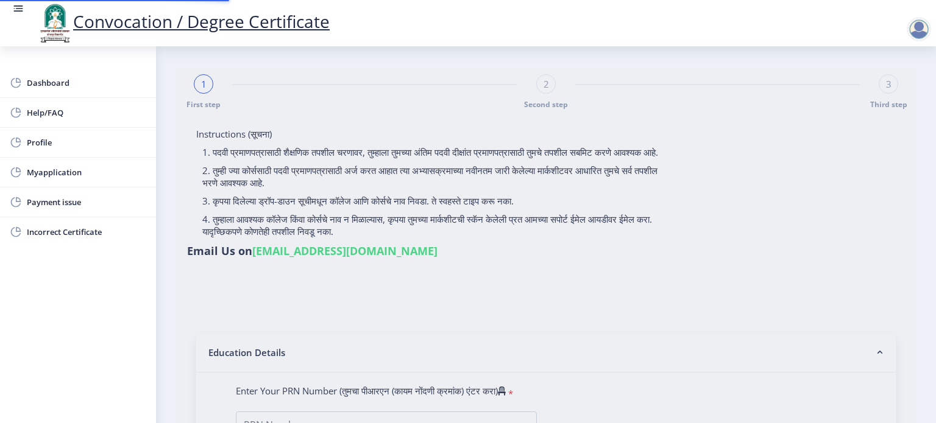
select select
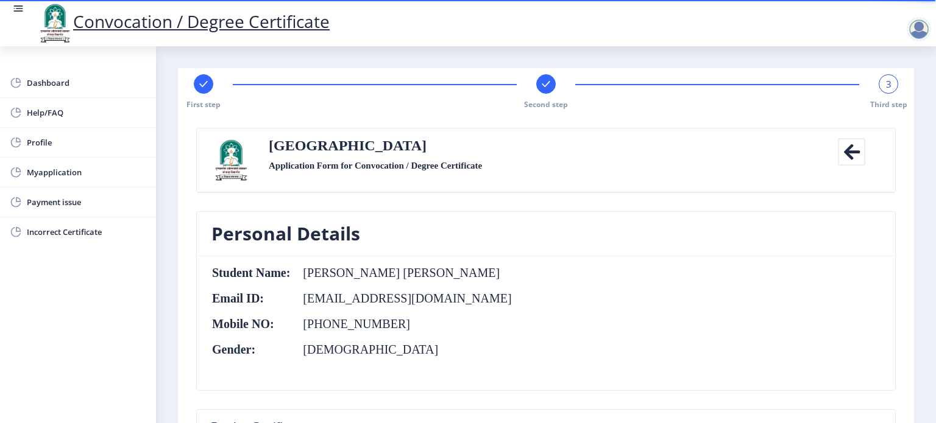
scroll to position [370, 0]
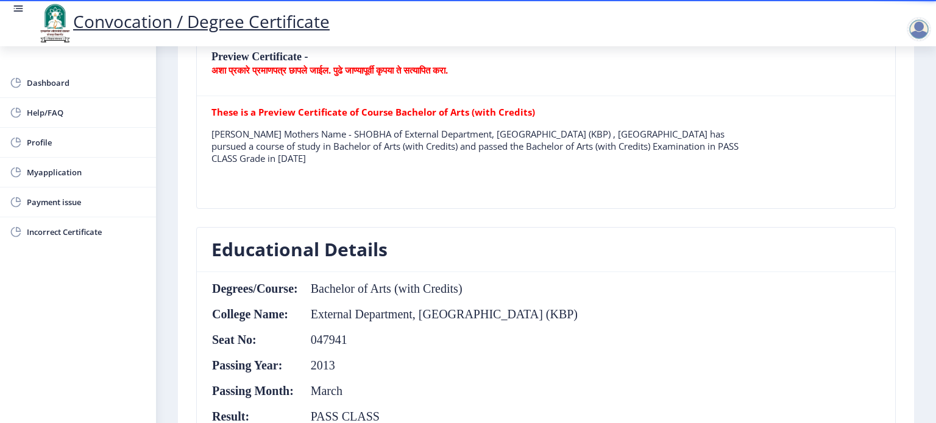
drag, startPoint x: 923, startPoint y: 294, endPoint x: 921, endPoint y: 382, distance: 87.7
click at [921, 382] on nb-layout-column "First step Second step 3 Third step Solapur University Application Form for Con…" at bounding box center [546, 365] width 780 height 1378
click at [931, 395] on nb-layout-column "First step Second step 3 Third step Solapur University Application Form for Con…" at bounding box center [546, 365] width 780 height 1378
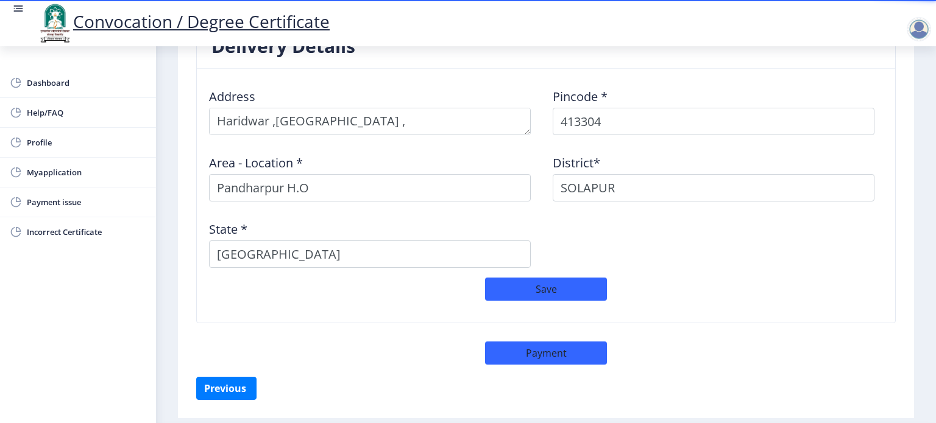
scroll to position [1035, 0]
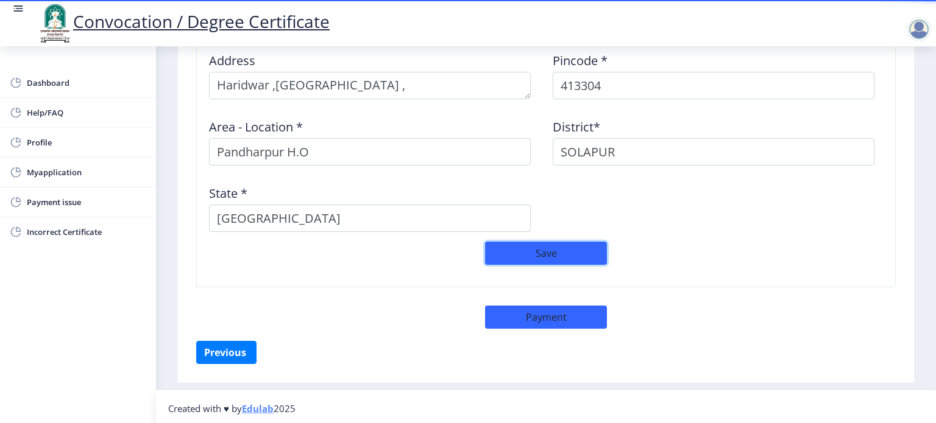
click at [546, 253] on button "Save" at bounding box center [546, 253] width 122 height 23
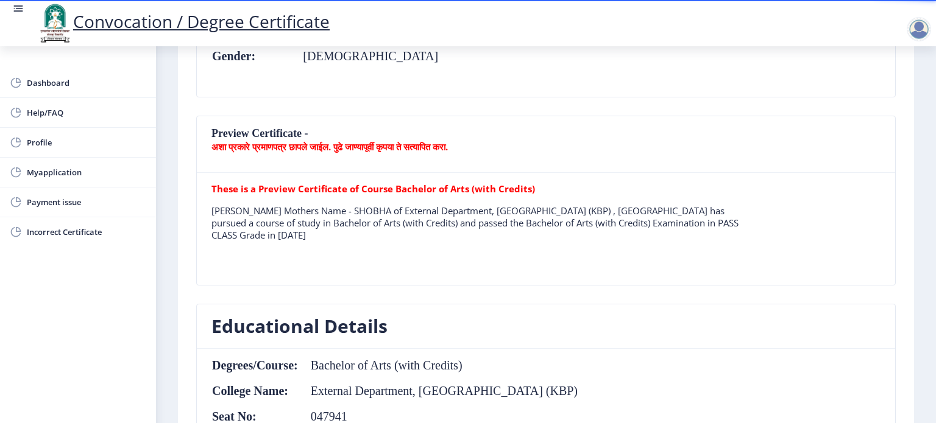
scroll to position [0, 0]
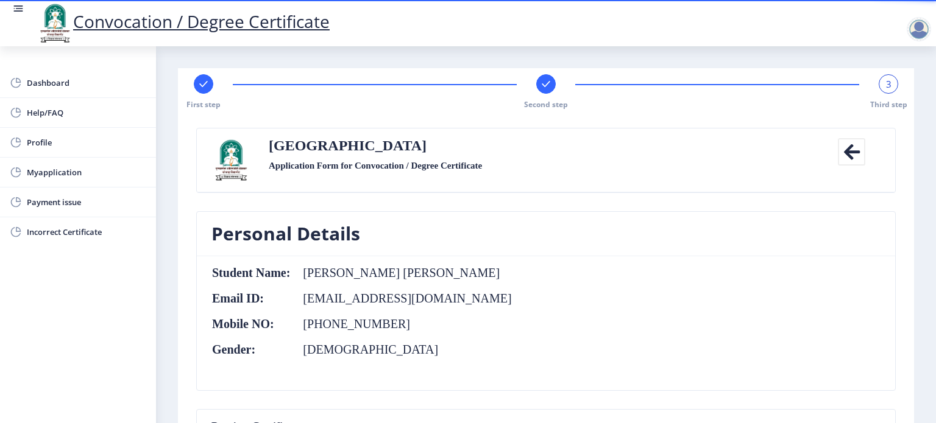
click at [882, 91] on div "3" at bounding box center [887, 83] width 19 height 19
click at [922, 34] on div at bounding box center [918, 29] width 24 height 24
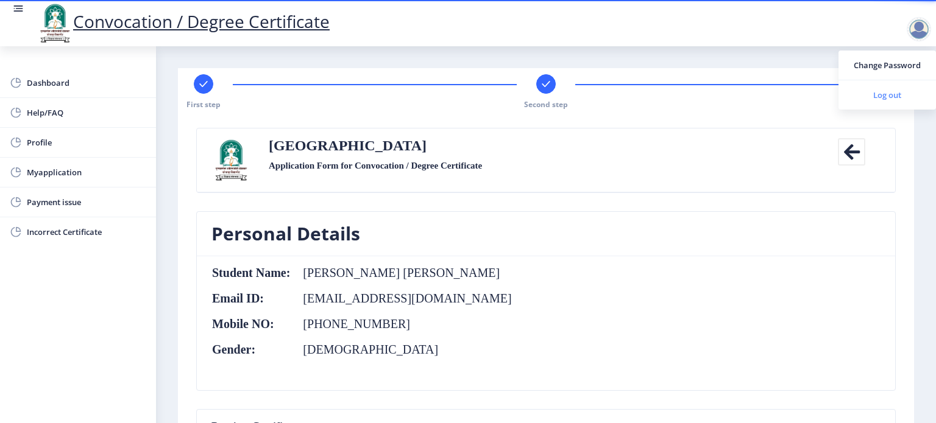
click at [865, 96] on span "Log out" at bounding box center [887, 95] width 78 height 15
